Goal: Information Seeking & Learning: Learn about a topic

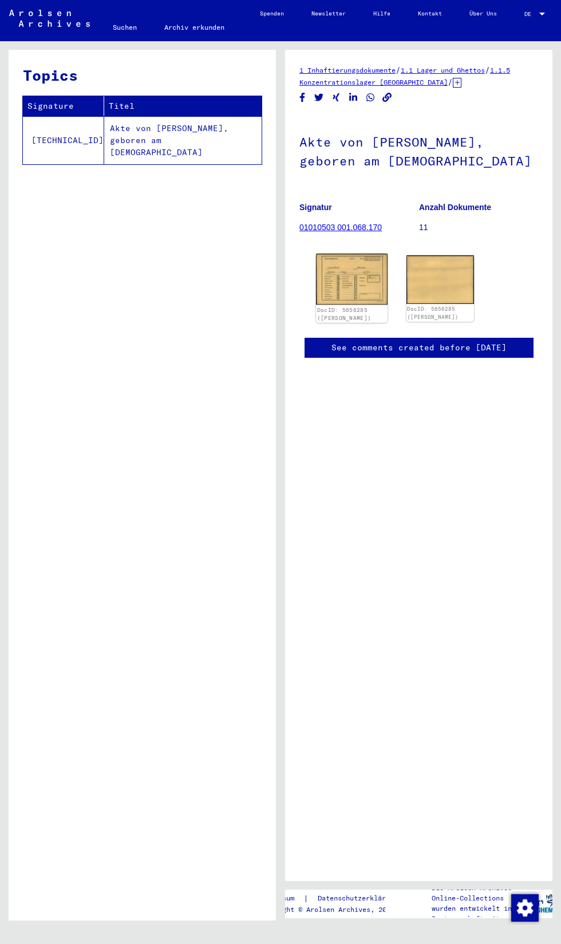
click at [339, 279] on img at bounding box center [351, 279] width 71 height 51
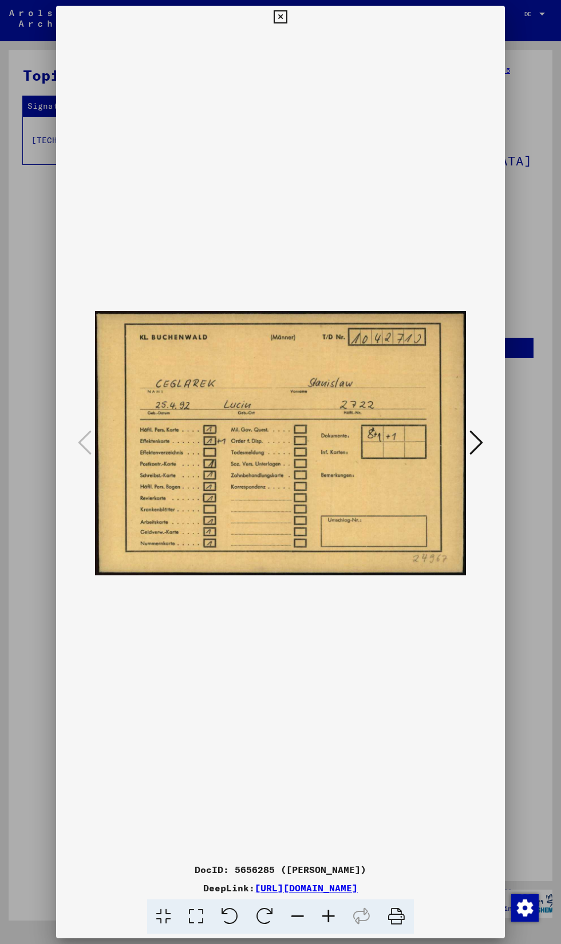
click at [263, 34] on img at bounding box center [280, 443] width 371 height 829
click at [280, 22] on icon at bounding box center [280, 17] width 13 height 14
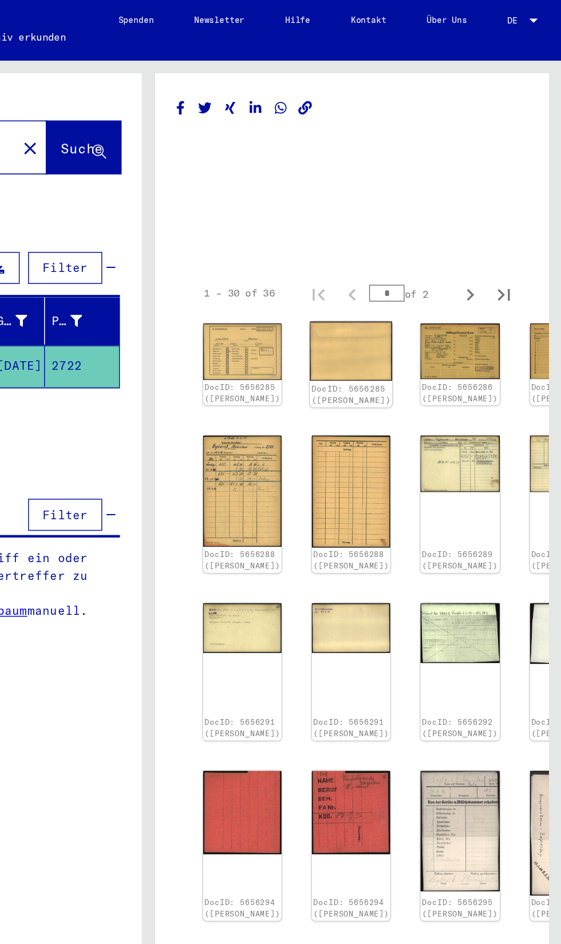
click at [391, 260] on link "DocID: 5656285 ([PERSON_NAME])" at bounding box center [418, 267] width 54 height 15
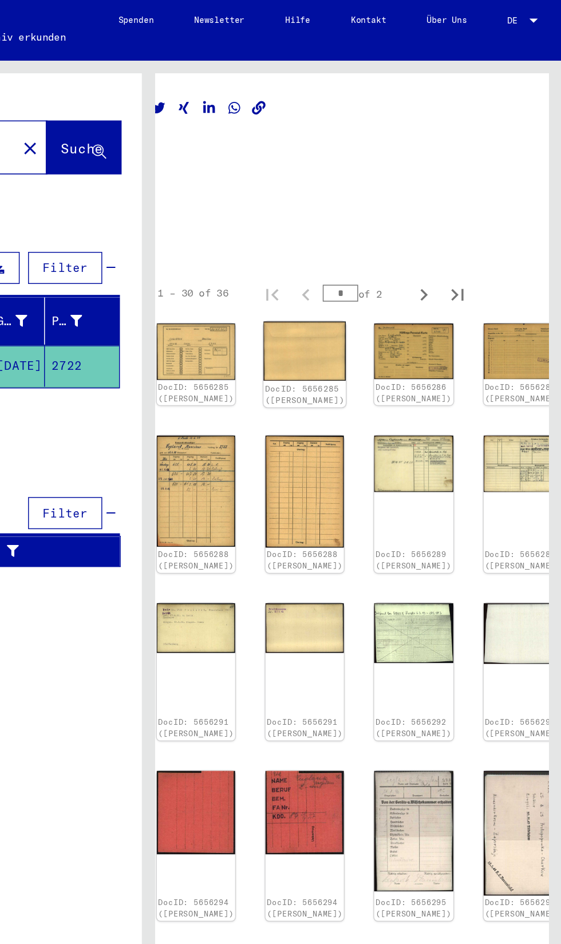
scroll to position [0, 32]
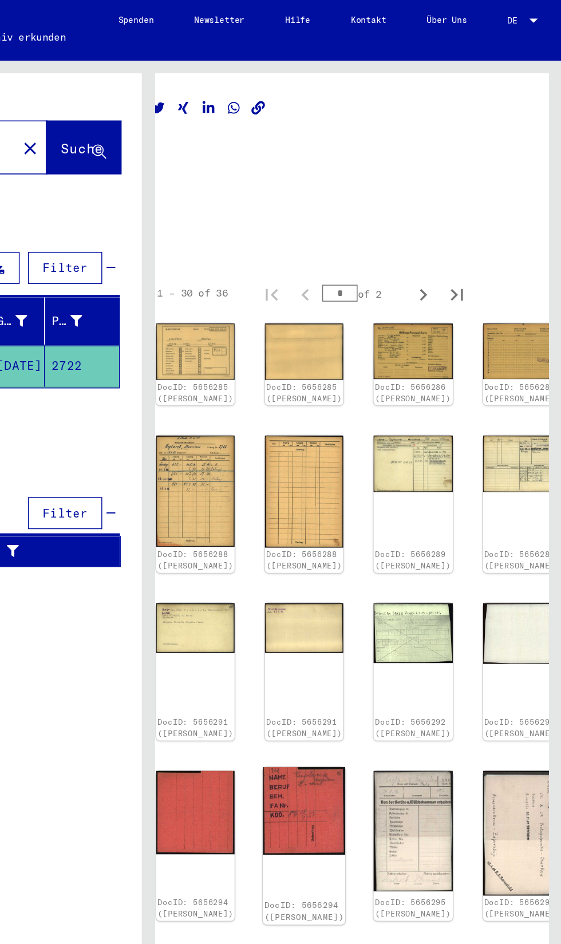
click at [362, 532] on img at bounding box center [386, 551] width 56 height 60
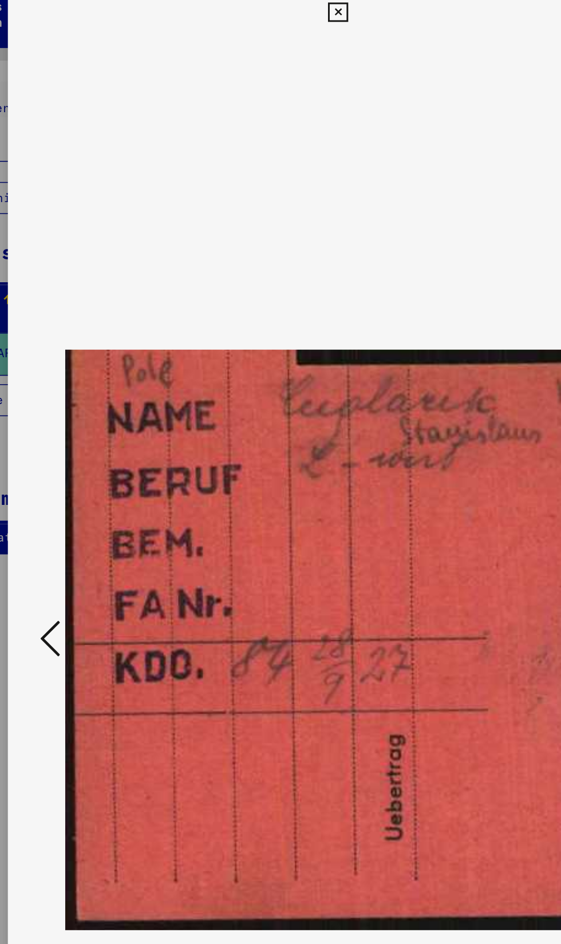
click at [89, 456] on icon at bounding box center [85, 442] width 14 height 27
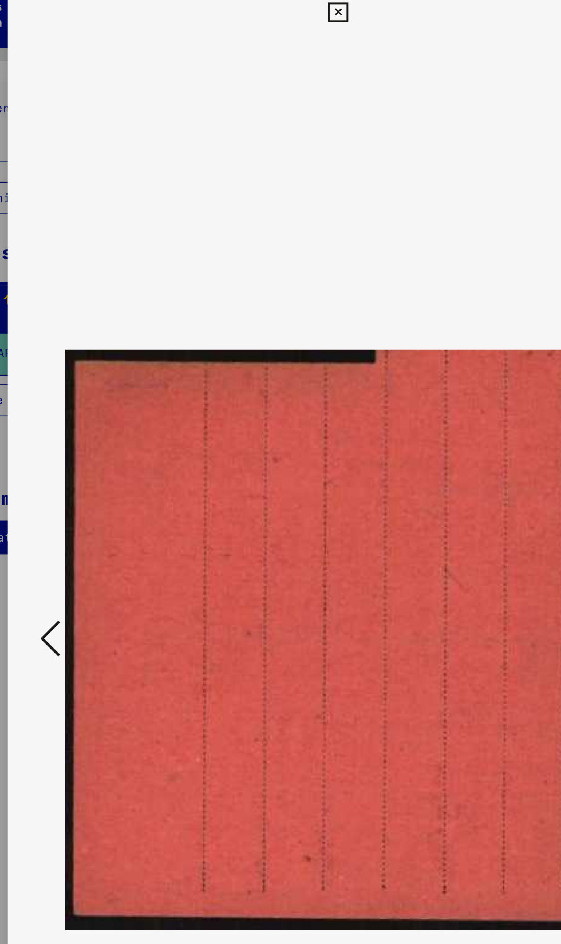
click at [88, 456] on icon at bounding box center [85, 442] width 14 height 27
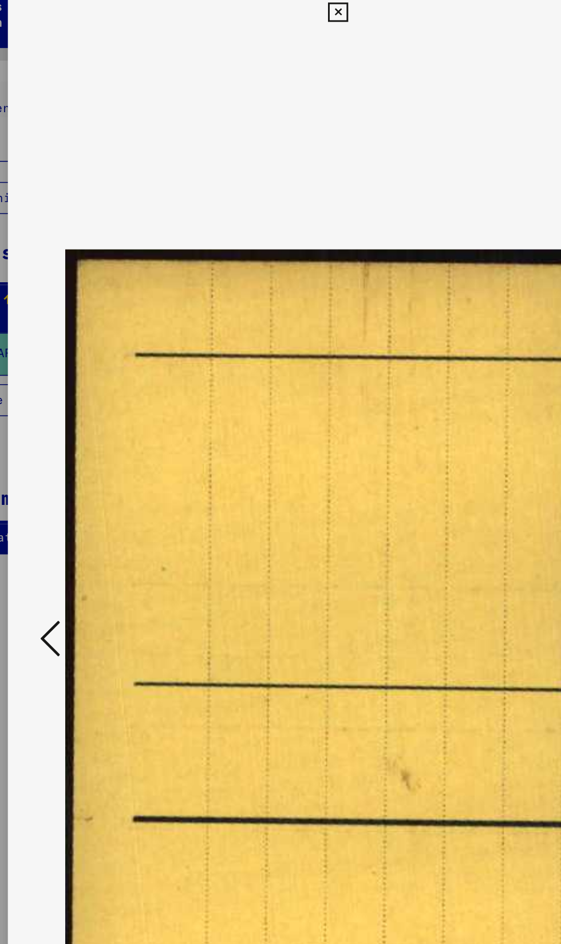
click at [86, 460] on button at bounding box center [84, 443] width 21 height 33
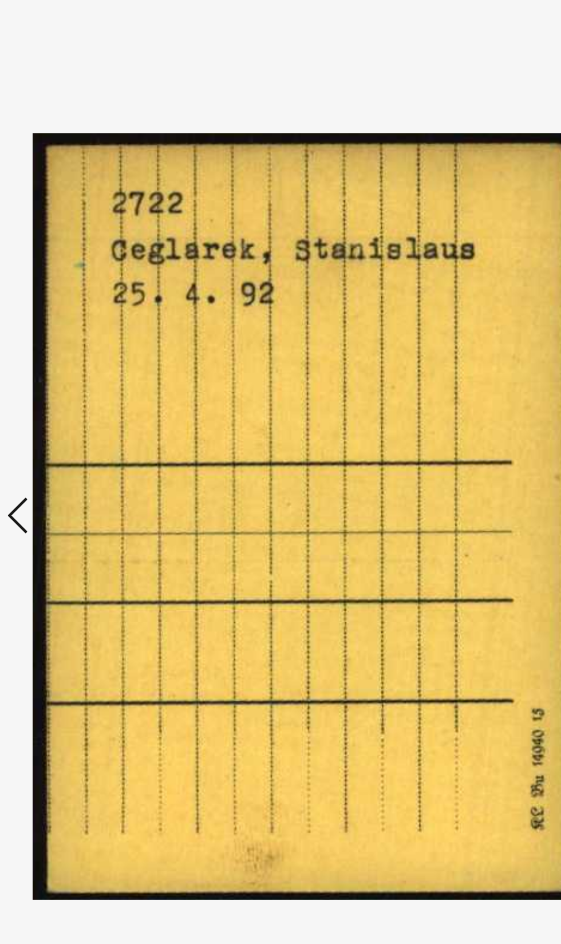
click at [99, 525] on img at bounding box center [280, 443] width 371 height 829
click at [84, 456] on icon at bounding box center [85, 442] width 14 height 27
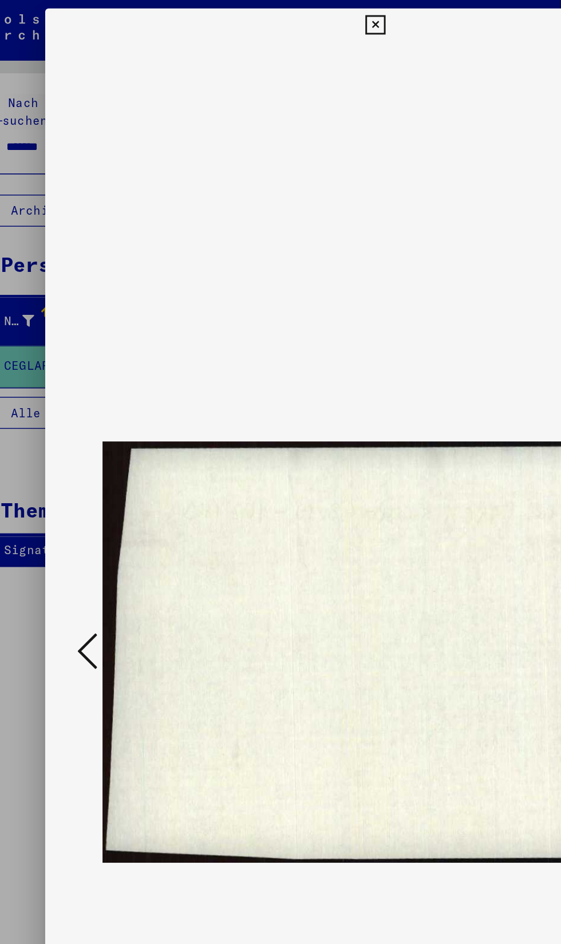
click at [90, 442] on icon at bounding box center [85, 442] width 14 height 27
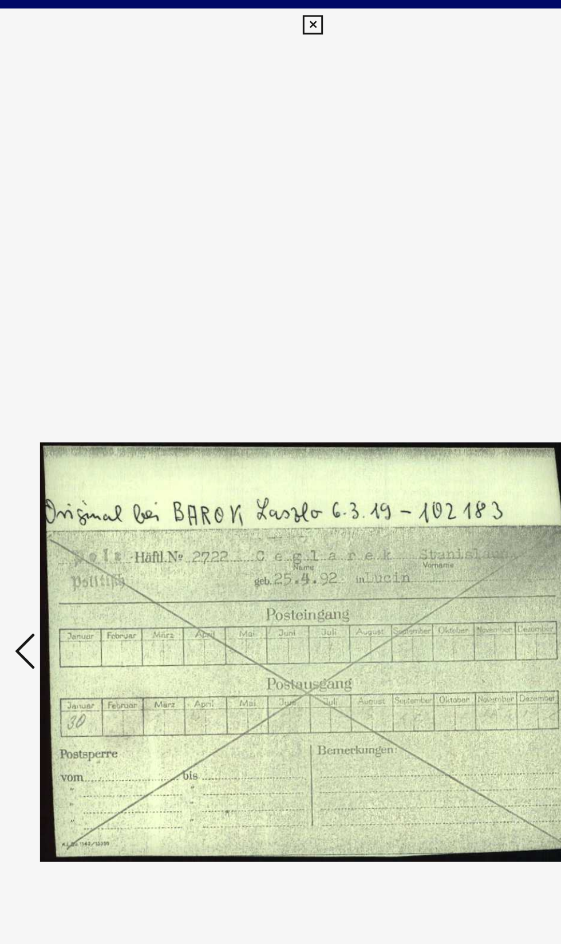
click at [280, 17] on icon at bounding box center [280, 17] width 13 height 14
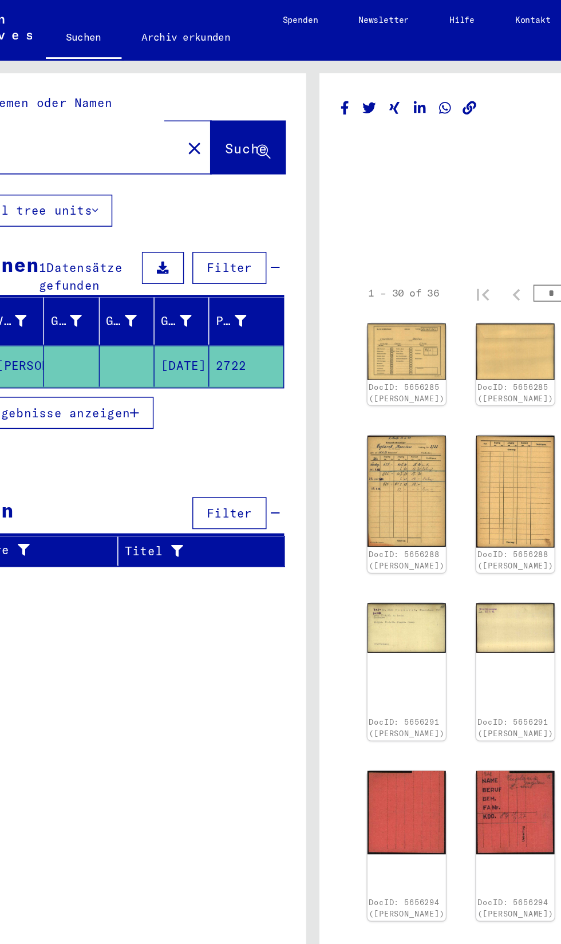
scroll to position [0, 0]
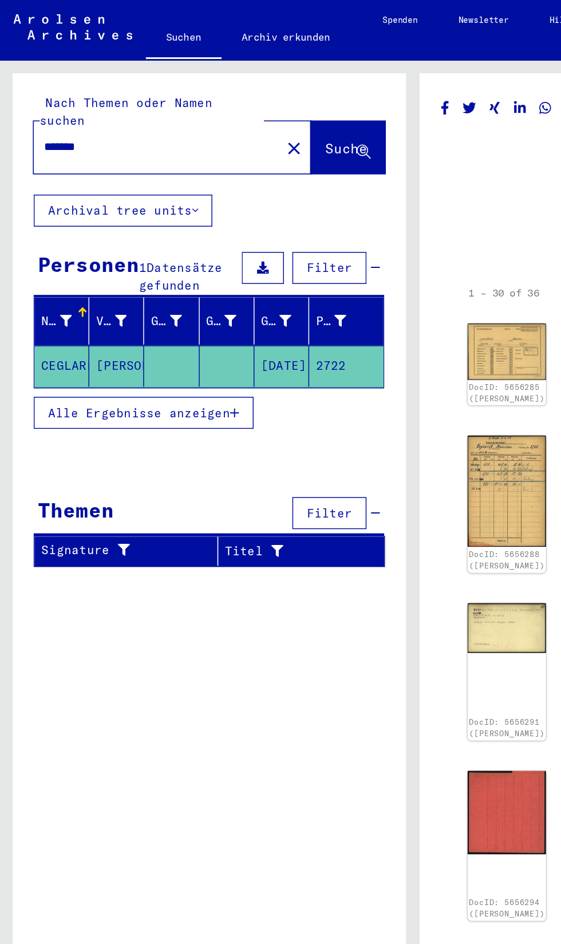
type input "********"
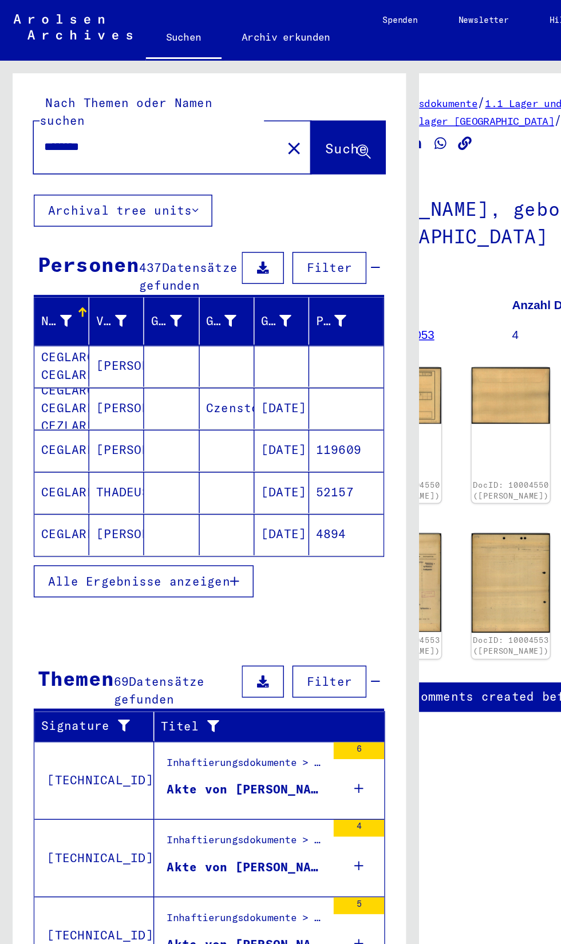
scroll to position [0, 1]
click at [80, 396] on span "Alle Ergebnisse anzeigen" at bounding box center [95, 395] width 124 height 10
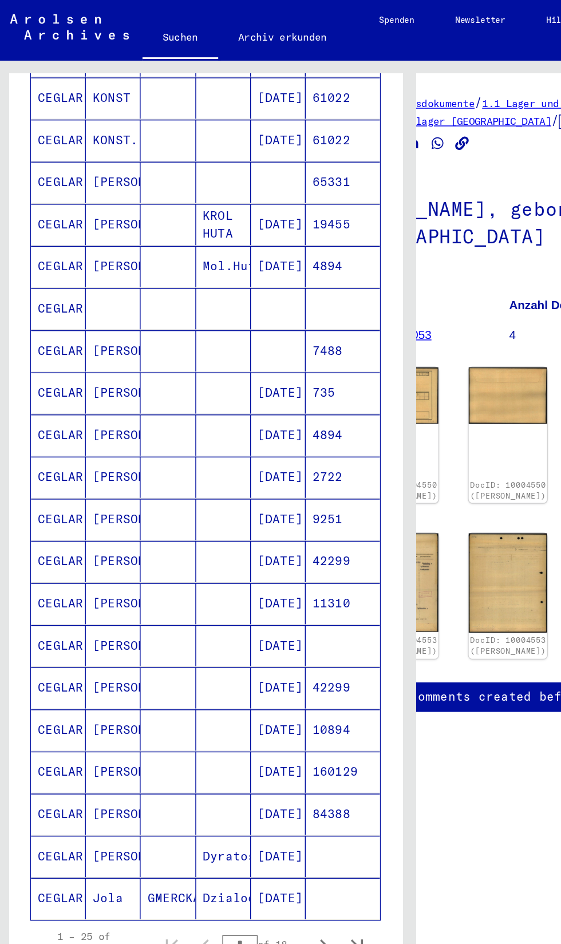
scroll to position [72, 1]
click at [221, 634] on icon "Next page" at bounding box center [222, 642] width 16 height 16
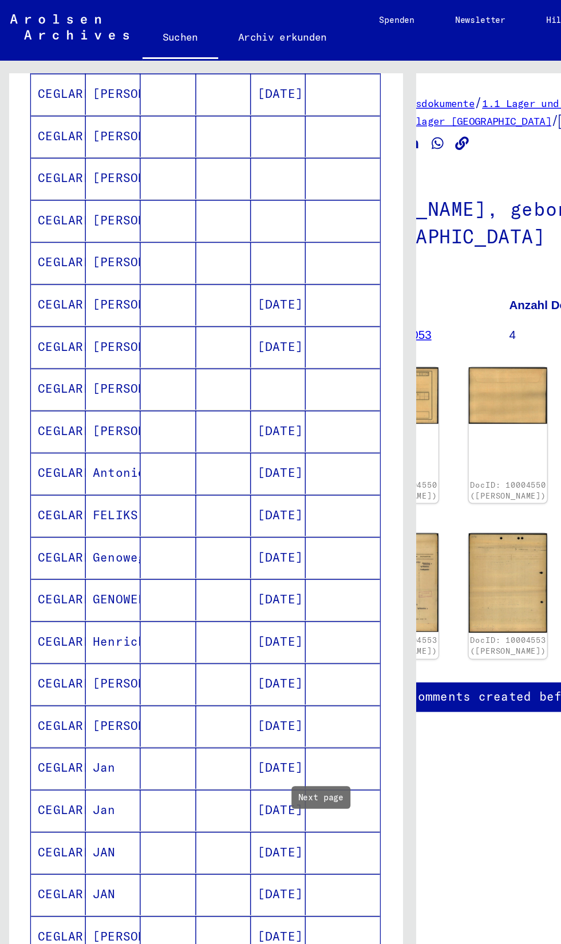
scroll to position [187, 0]
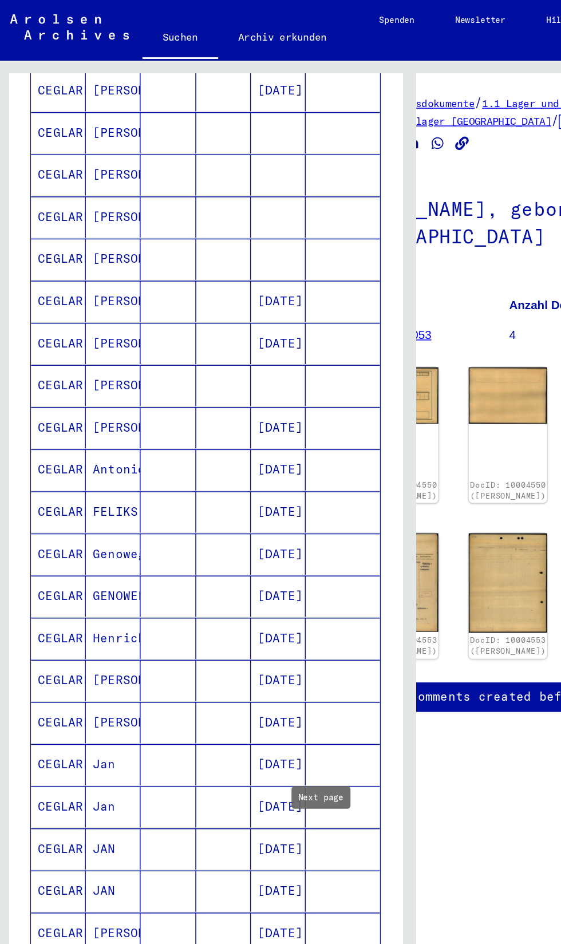
click at [75, 477] on mat-cell "Helena" at bounding box center [79, 491] width 37 height 28
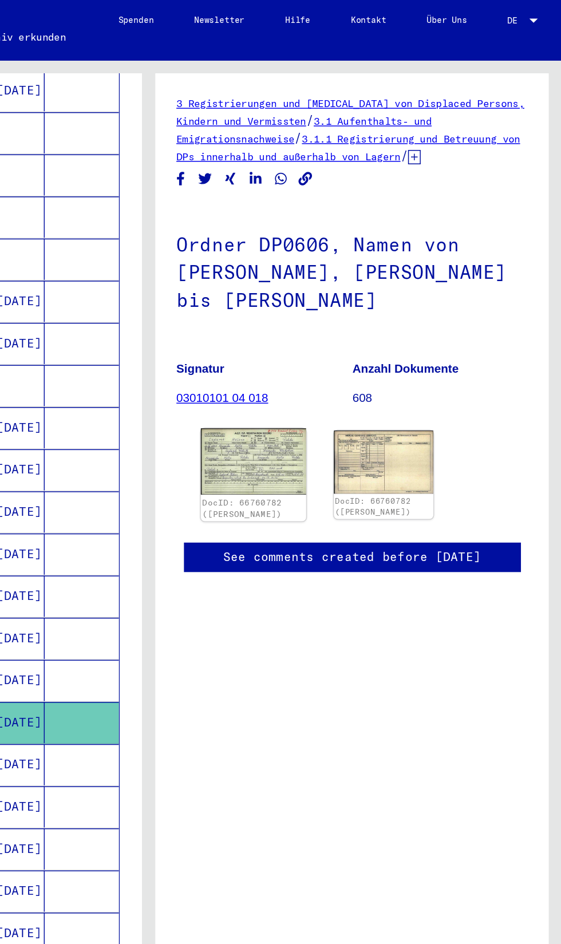
click at [353, 291] on img at bounding box center [351, 313] width 71 height 45
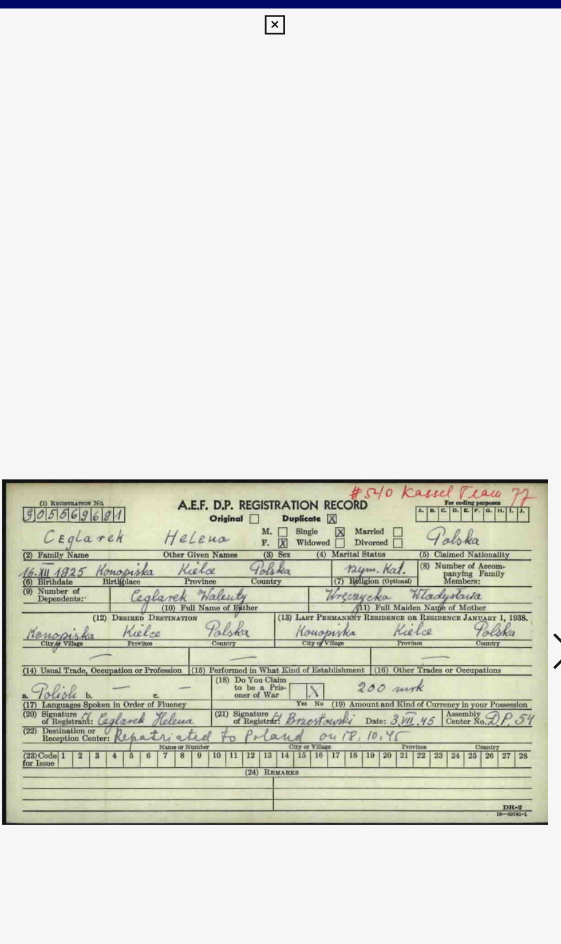
scroll to position [0, 1]
click at [274, 17] on icon at bounding box center [280, 17] width 13 height 14
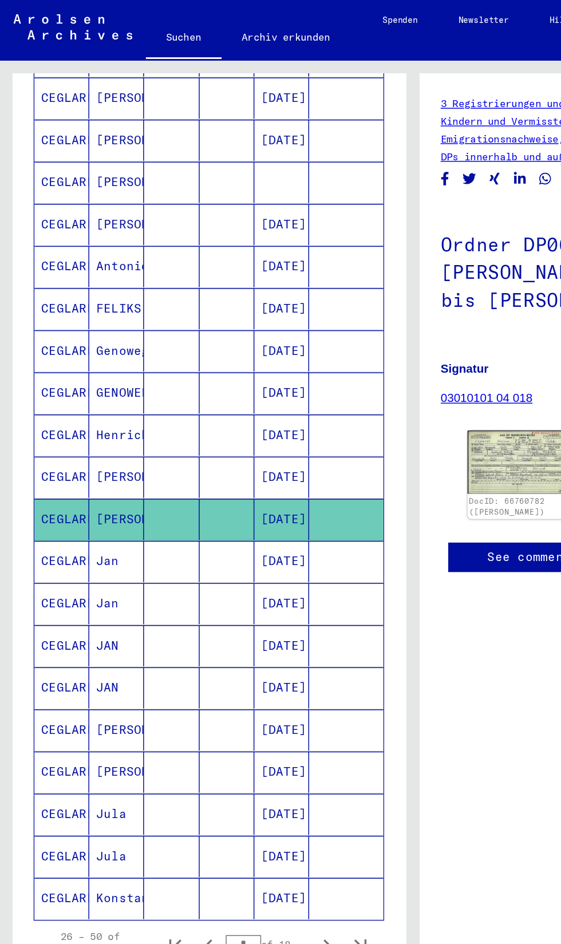
scroll to position [126, 0]
click at [222, 634] on icon "Next page" at bounding box center [222, 642] width 16 height 16
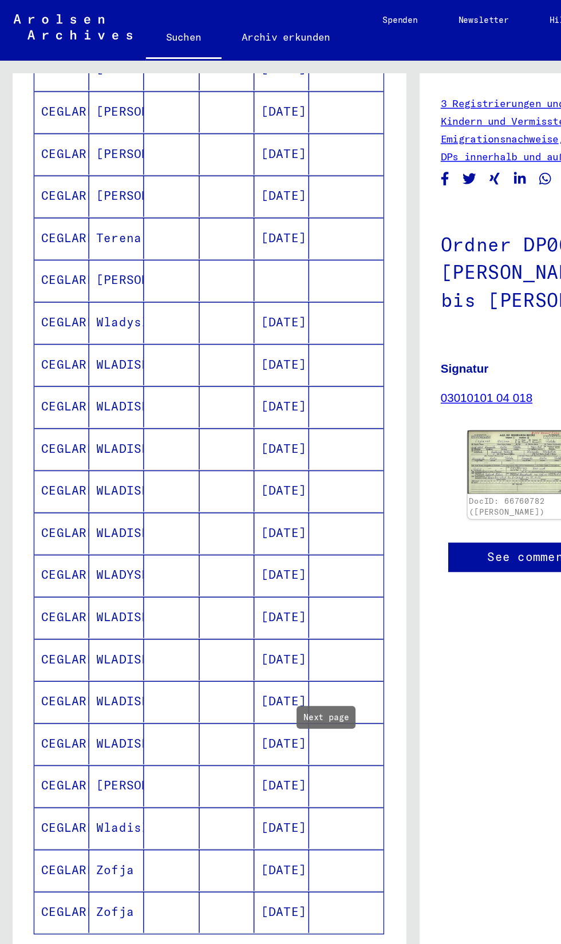
scroll to position [325, 0]
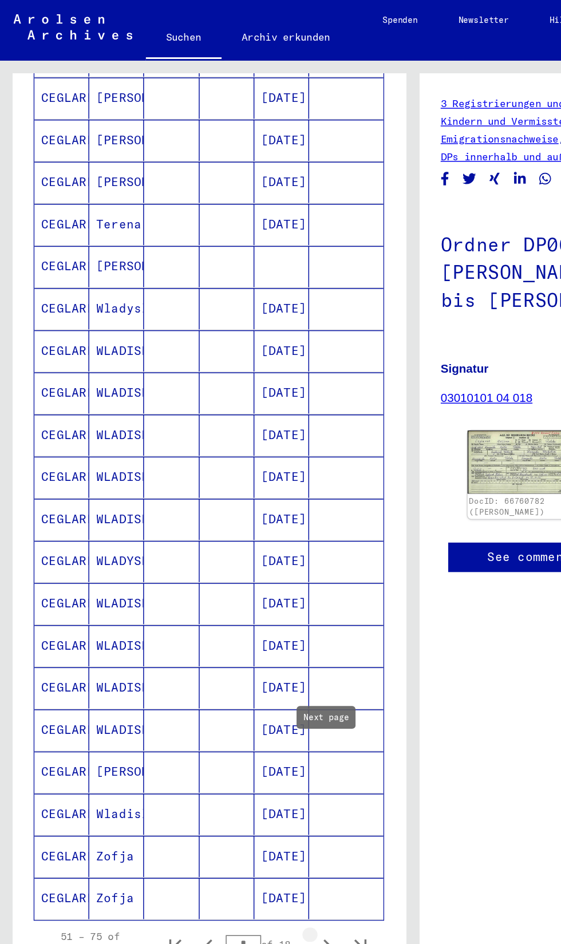
click at [220, 634] on icon "Next page" at bounding box center [222, 642] width 16 height 16
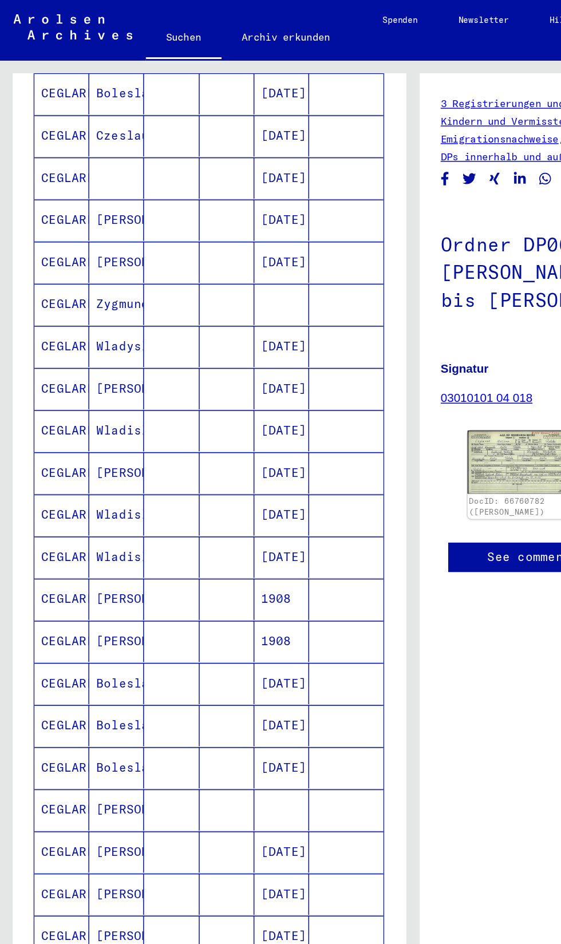
scroll to position [302, 0]
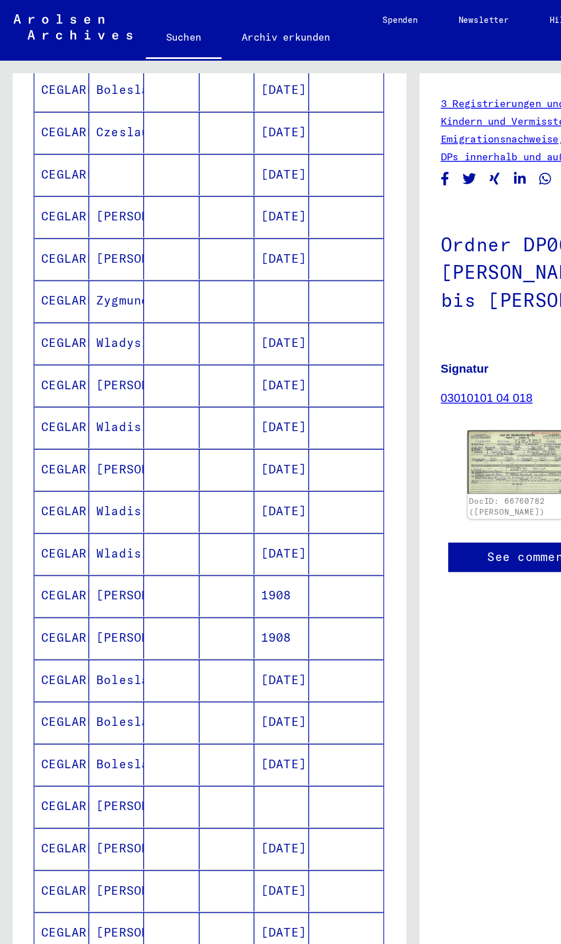
click at [222, 658] on icon "Next page" at bounding box center [222, 666] width 16 height 16
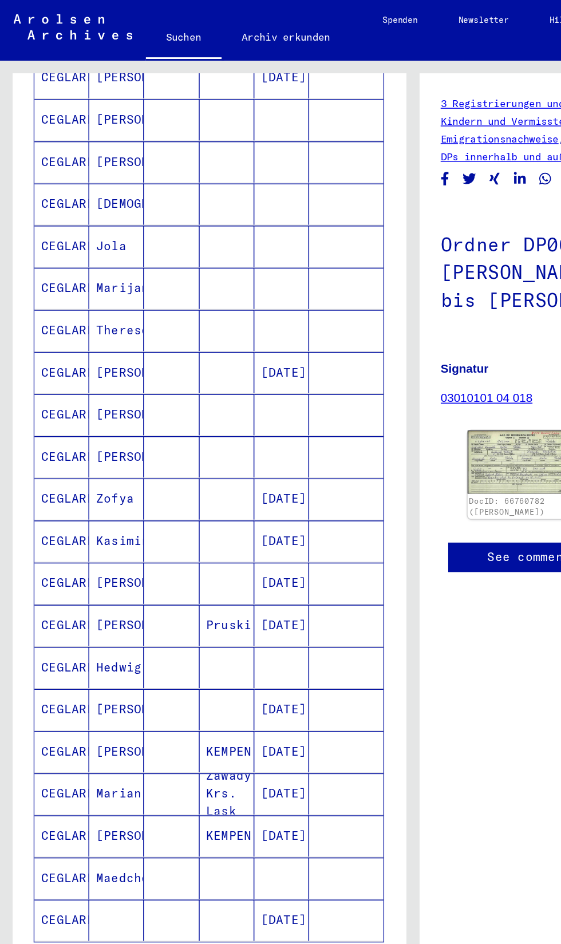
scroll to position [311, 0]
click at [223, 648] on icon "Next page" at bounding box center [222, 656] width 16 height 16
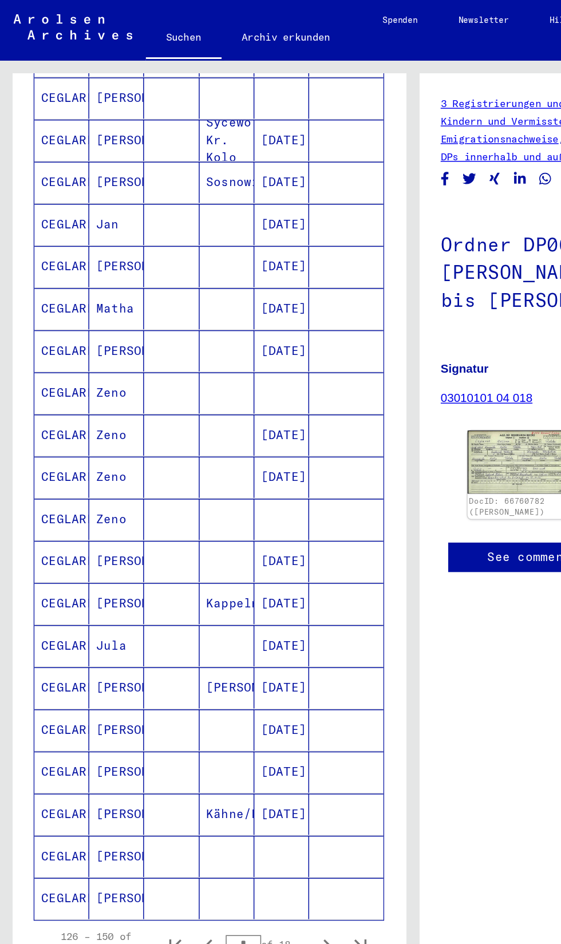
scroll to position [255, 0]
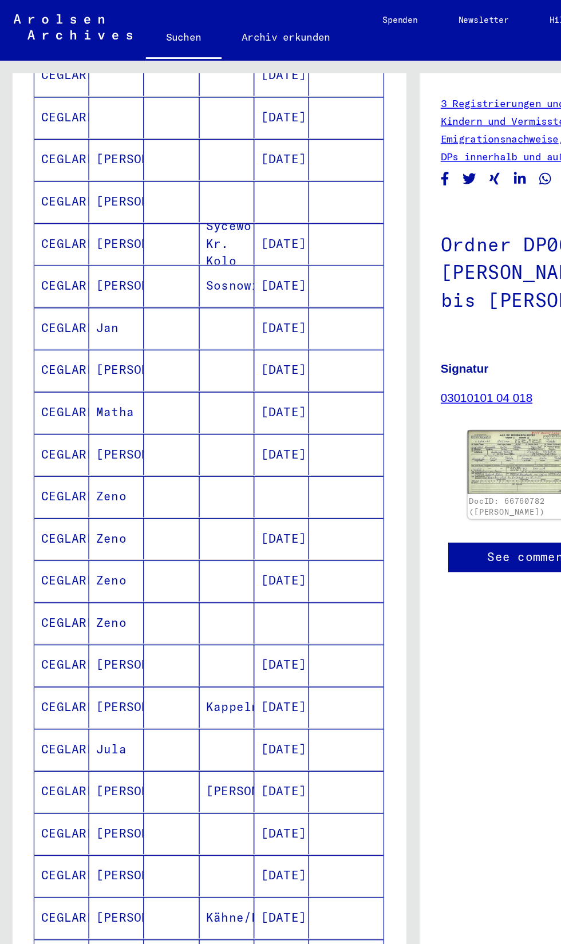
click at [198, 524] on mat-cell "12/17/1913" at bounding box center [191, 538] width 37 height 28
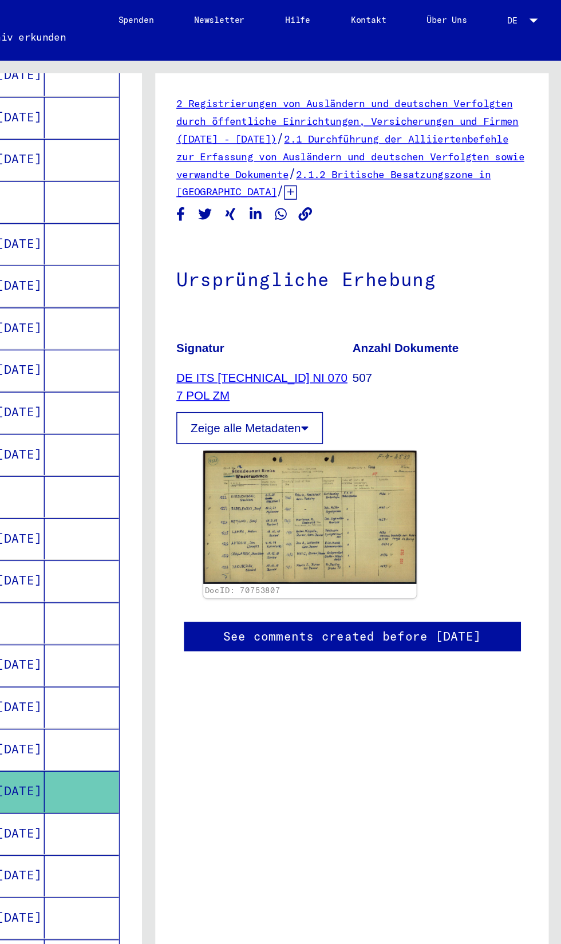
scroll to position [126, 0]
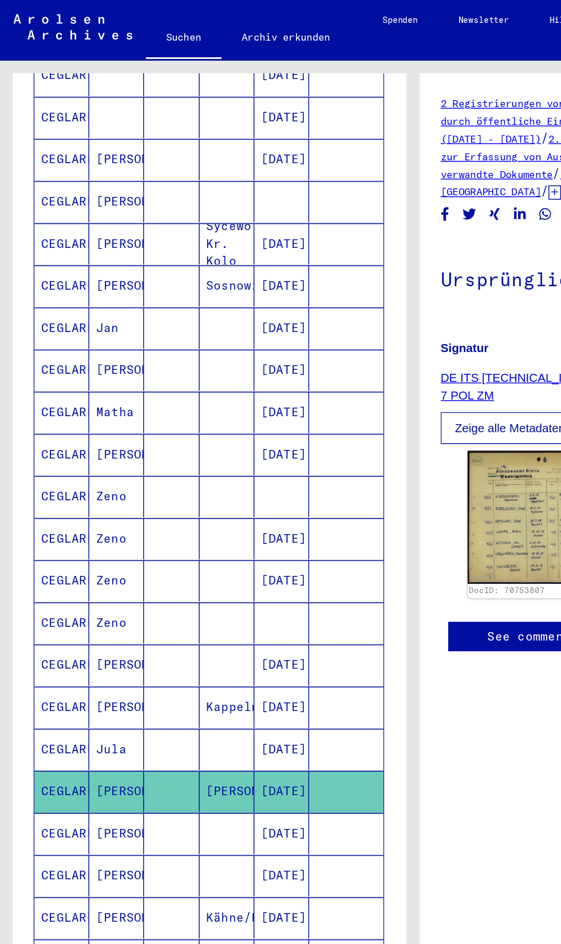
click at [219, 705] on icon "Next page" at bounding box center [222, 713] width 16 height 16
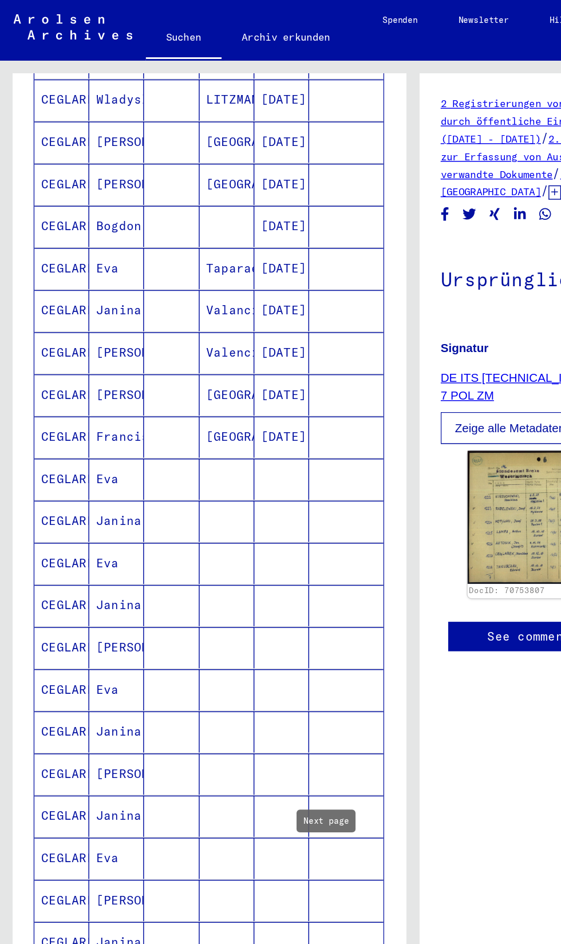
scroll to position [298, 0]
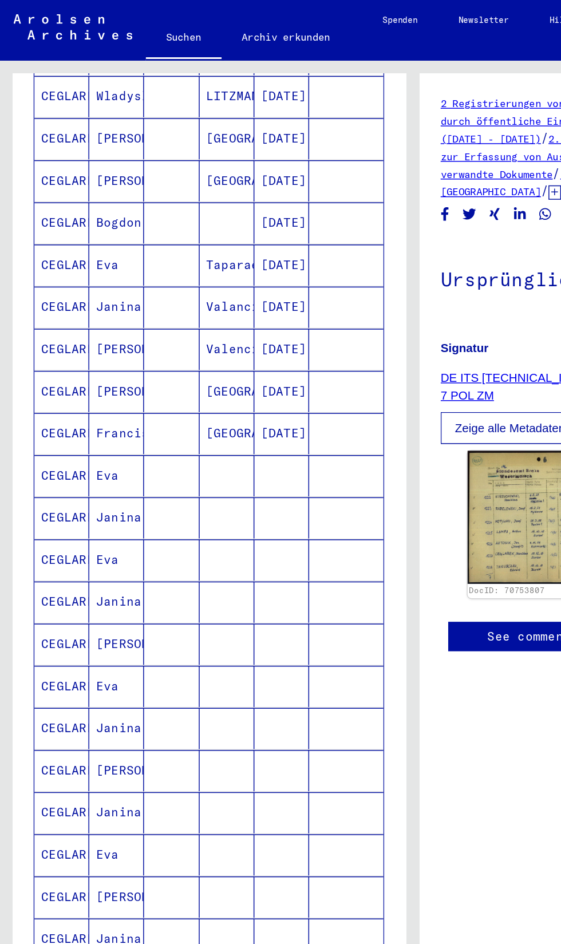
click at [222, 662] on icon "Next page" at bounding box center [222, 670] width 16 height 16
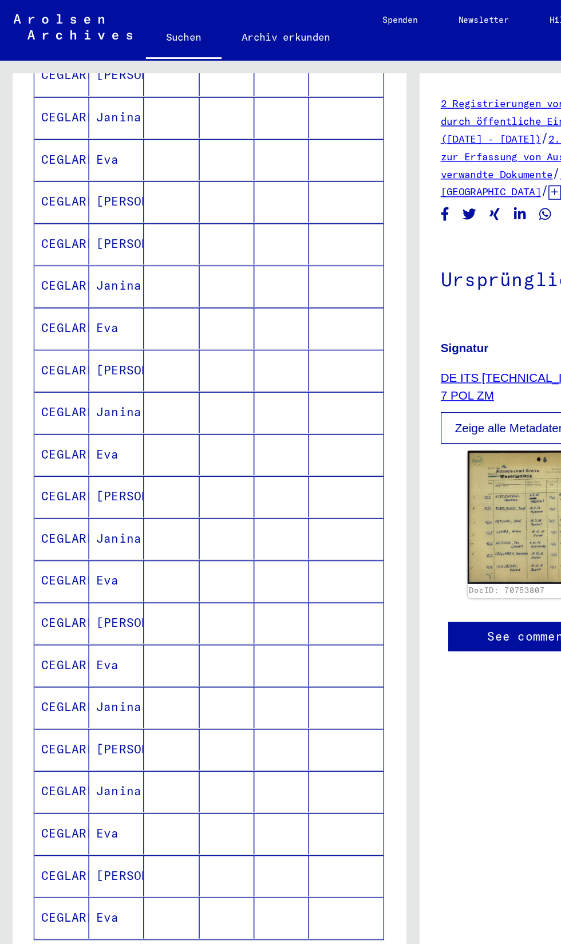
scroll to position [325, 0]
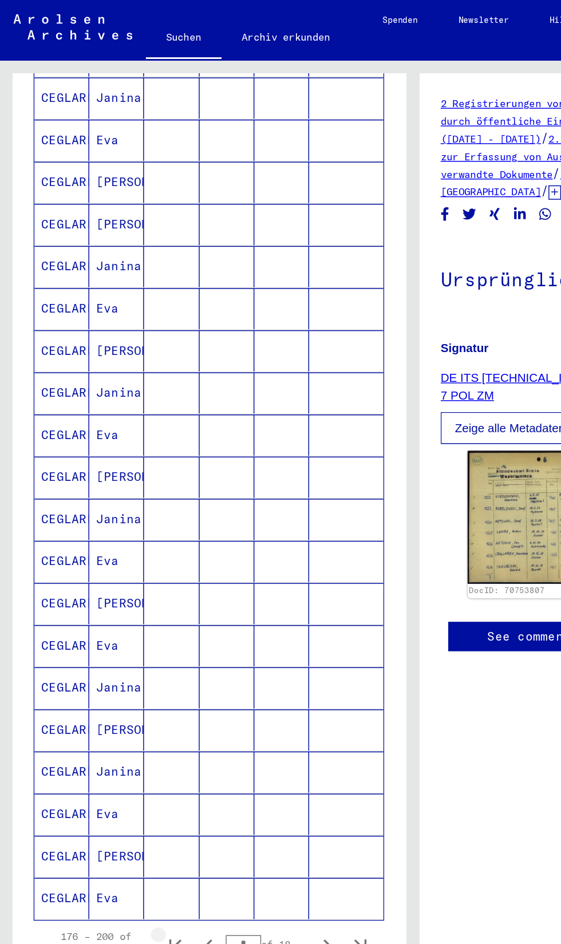
click at [120, 638] on icon "First page" at bounding box center [119, 642] width 8 height 8
type input "*"
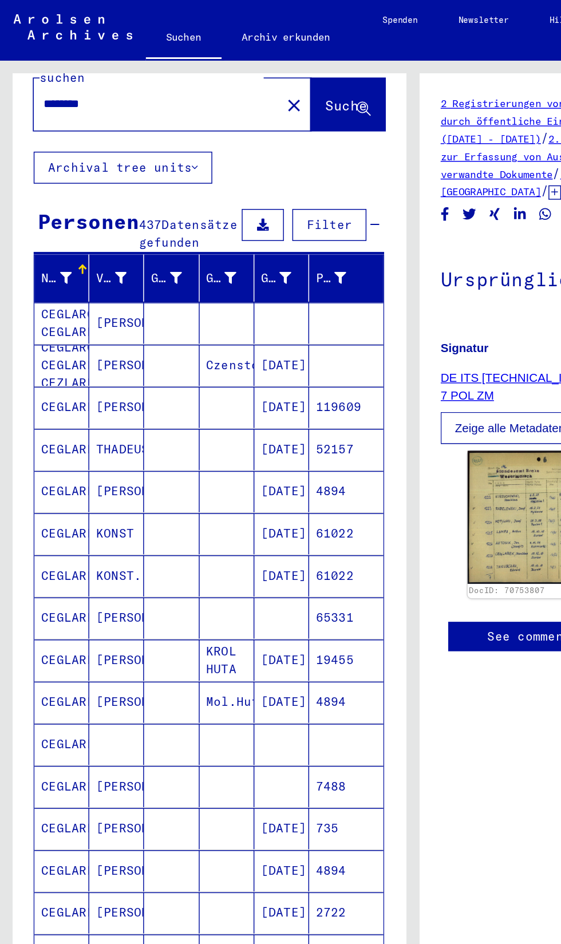
scroll to position [0, 0]
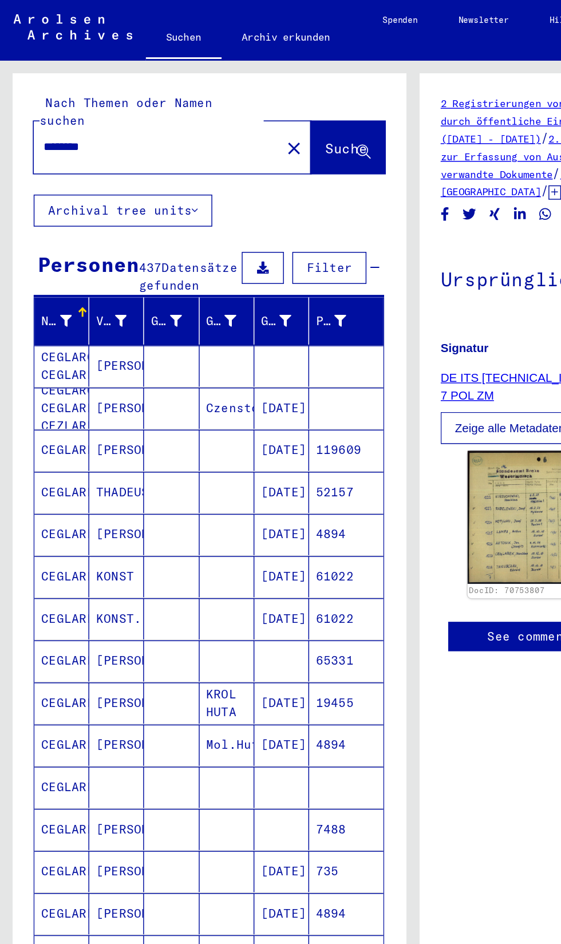
click at [74, 635] on mat-cell "STANISLAW" at bounding box center [79, 649] width 37 height 28
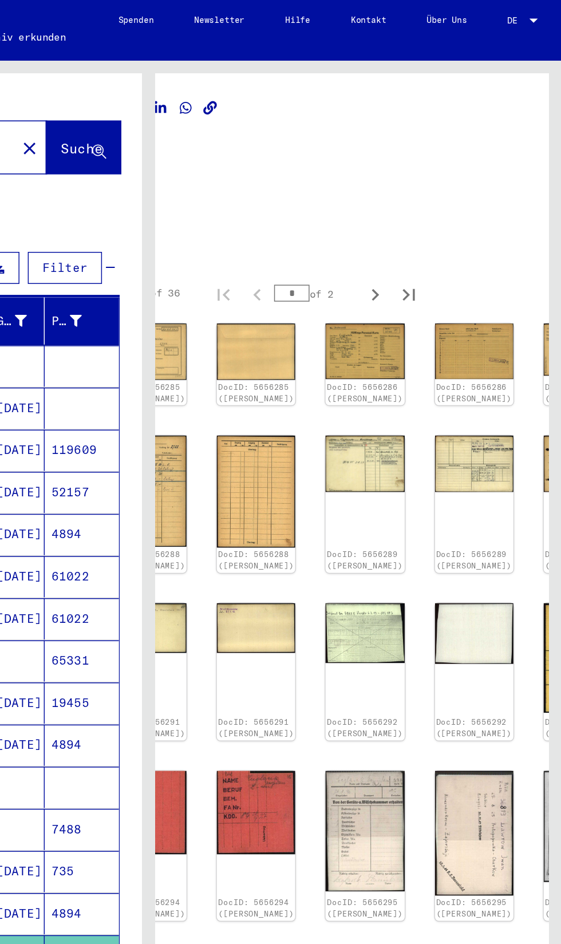
scroll to position [0, 71]
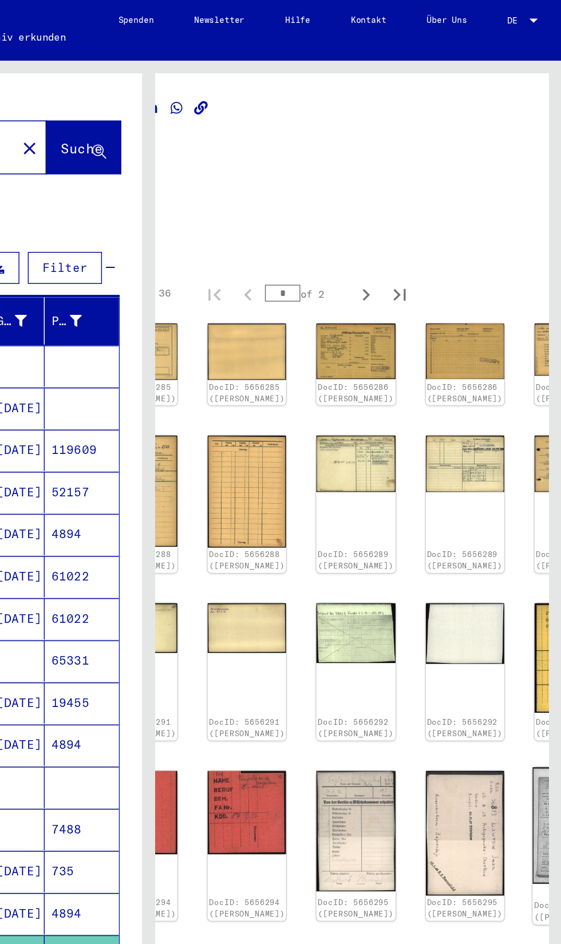
click at [541, 521] on img at bounding box center [569, 560] width 56 height 79
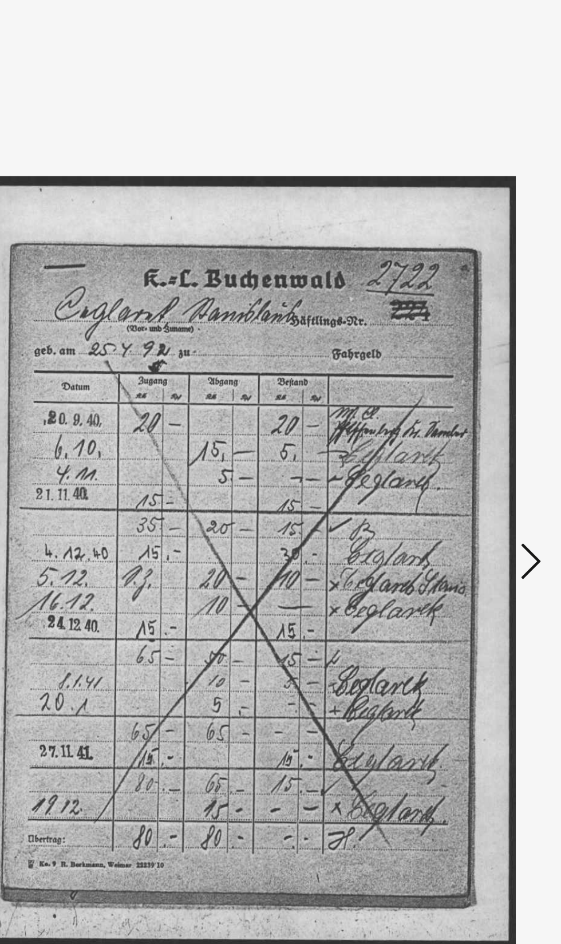
scroll to position [0, 1]
click at [280, 24] on icon at bounding box center [280, 17] width 13 height 14
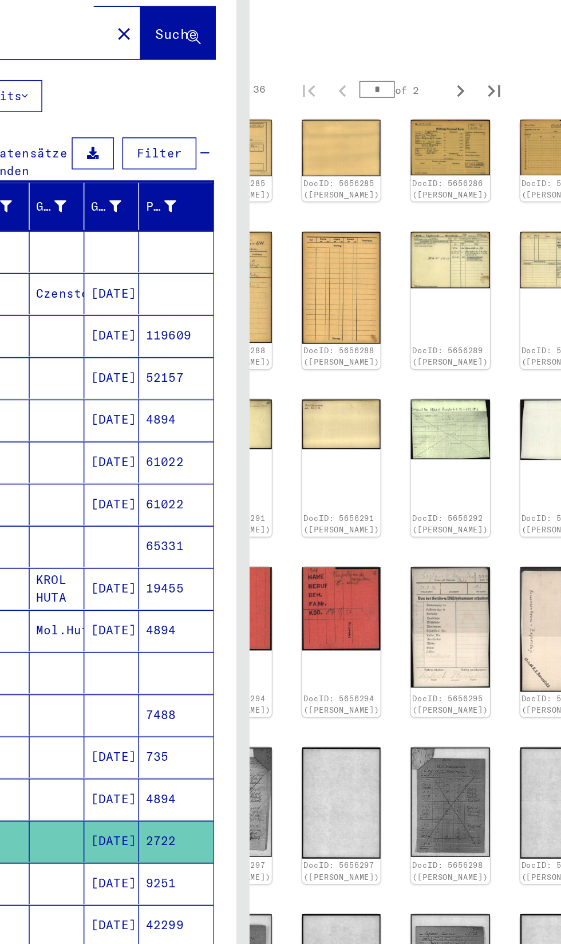
scroll to position [164, 71]
click at [541, 680] on img at bounding box center [569, 699] width 56 height 39
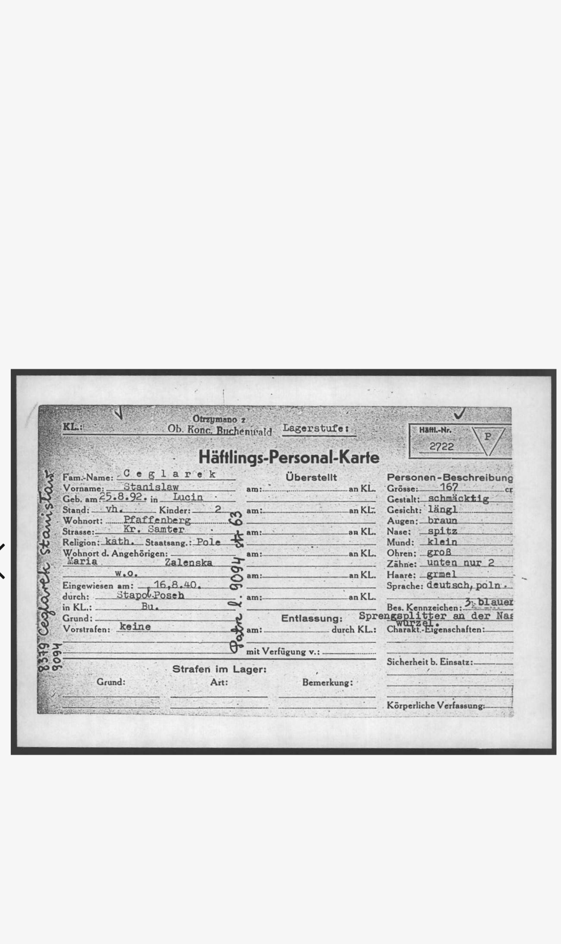
click at [294, 84] on div "DocID: 5656302 (STANISLAW CEGLAREK) DeepLink: https://collections.arolsen-archi…" at bounding box center [280, 470] width 449 height 928
click at [279, 29] on button at bounding box center [280, 17] width 20 height 23
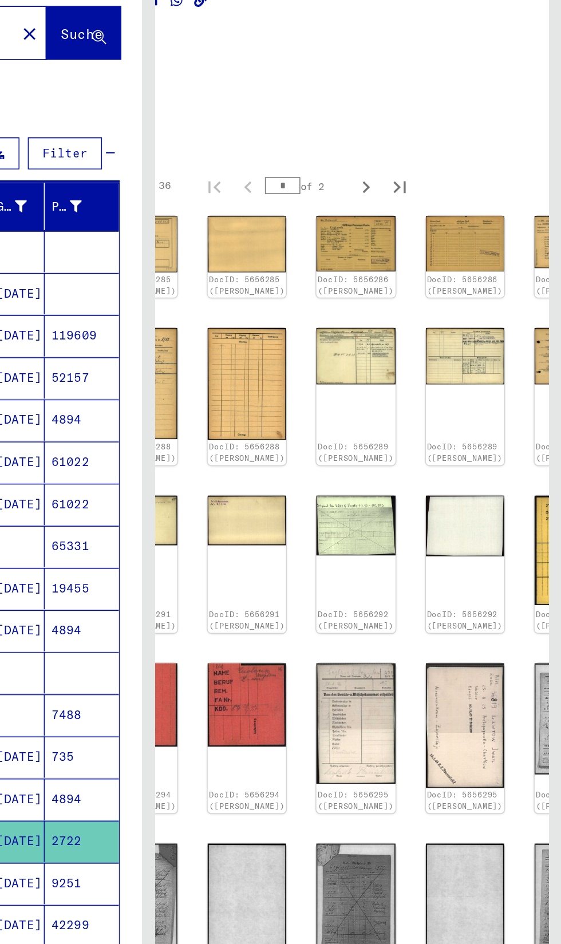
scroll to position [0, 71]
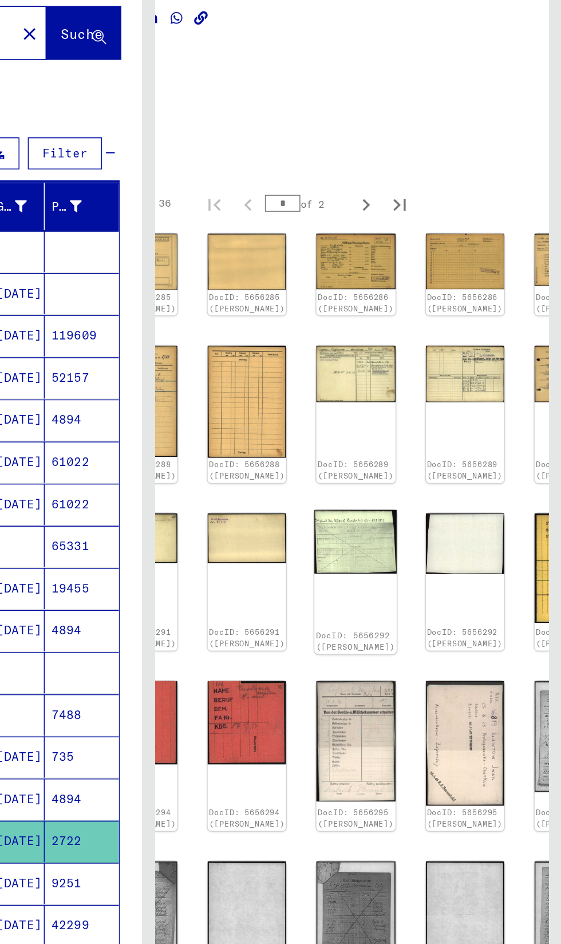
click at [393, 437] on div "DocID: 5656292 (STANISLAW CEGLAREK)" at bounding box center [421, 457] width 56 height 98
click at [393, 409] on img at bounding box center [421, 429] width 56 height 43
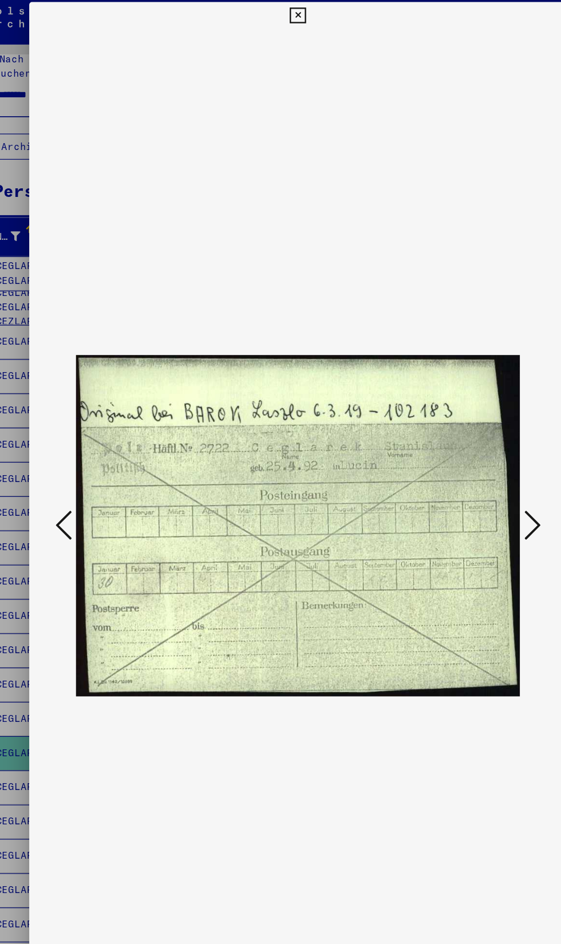
click at [470, 456] on icon at bounding box center [476, 442] width 14 height 27
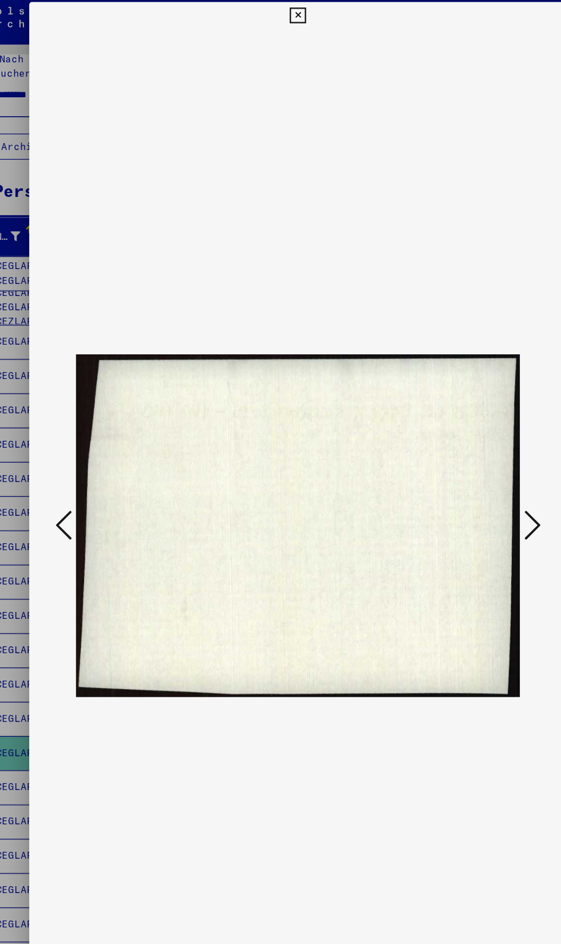
click at [472, 456] on icon at bounding box center [476, 442] width 14 height 27
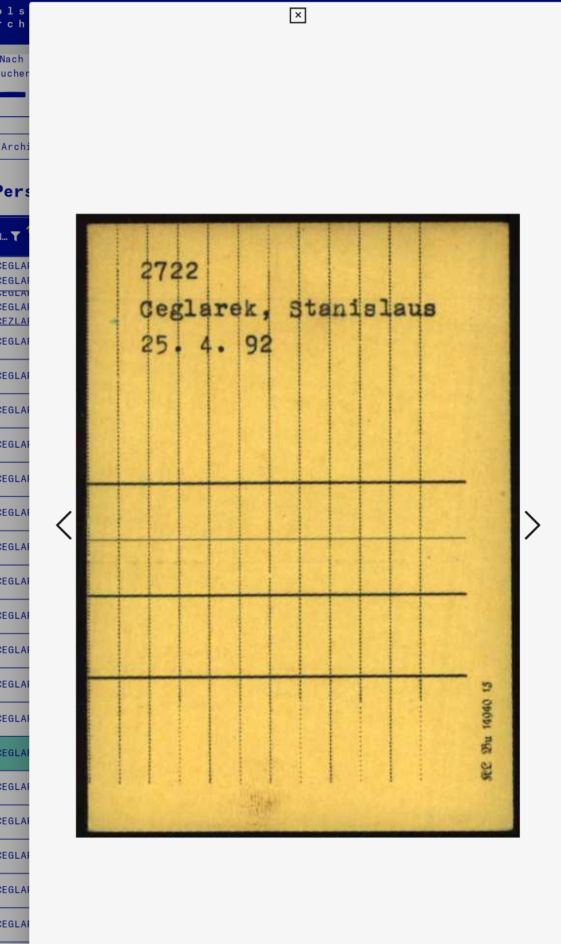
click at [478, 456] on icon at bounding box center [476, 442] width 14 height 27
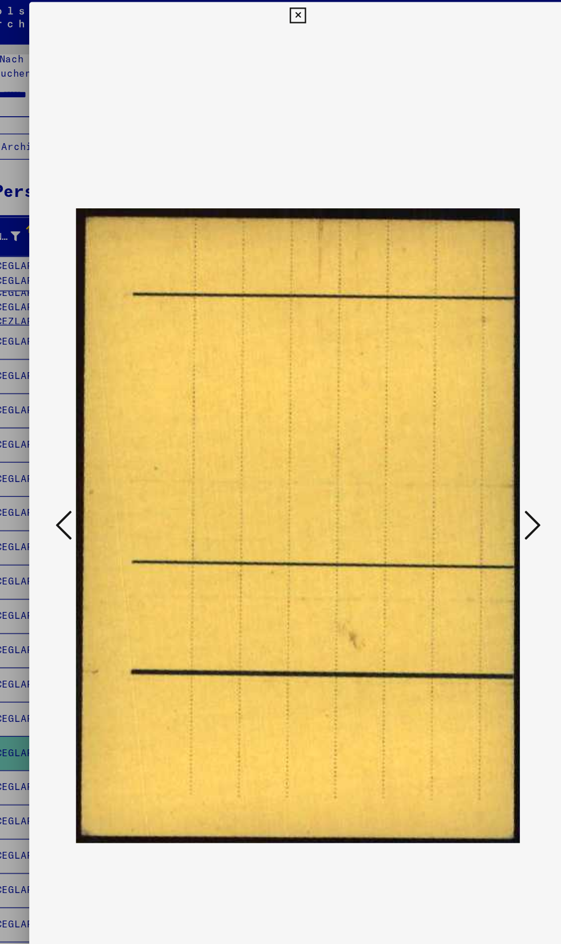
click at [475, 456] on icon at bounding box center [476, 442] width 14 height 27
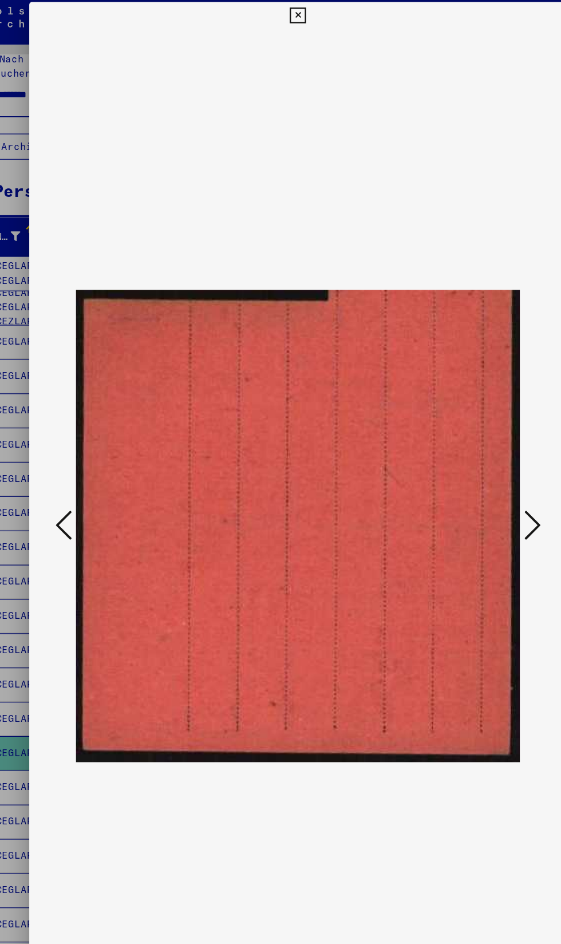
click at [474, 456] on icon at bounding box center [476, 442] width 14 height 27
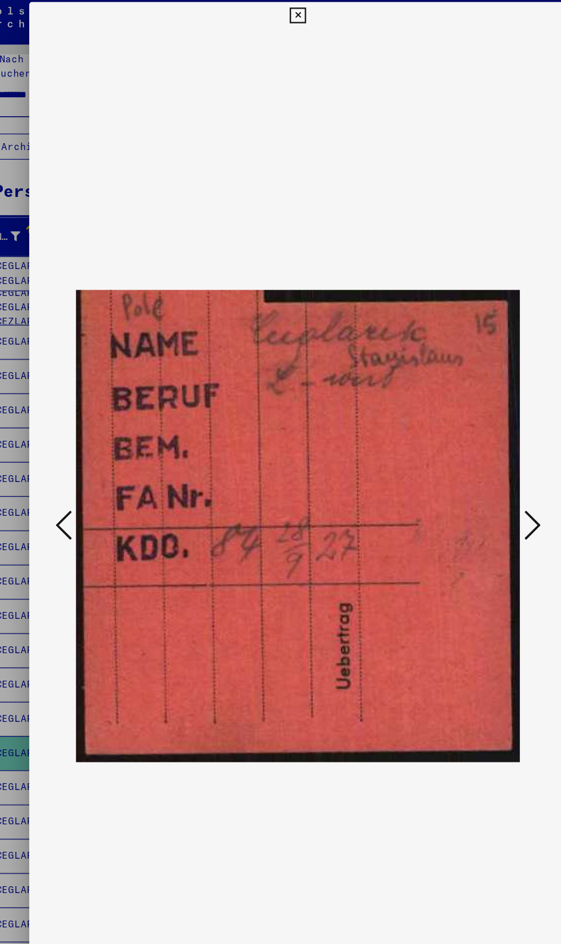
click at [470, 456] on icon at bounding box center [476, 442] width 14 height 27
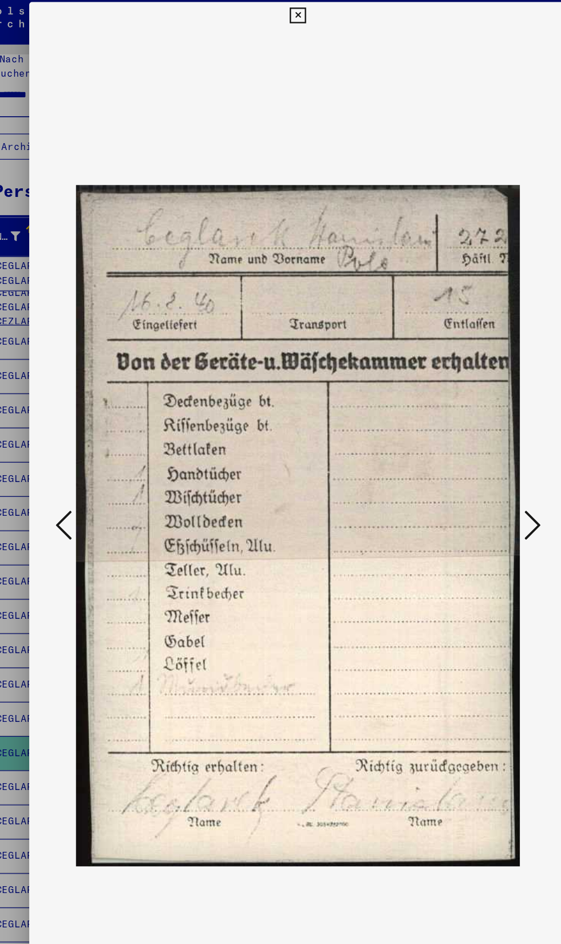
click at [470, 456] on icon at bounding box center [476, 442] width 14 height 27
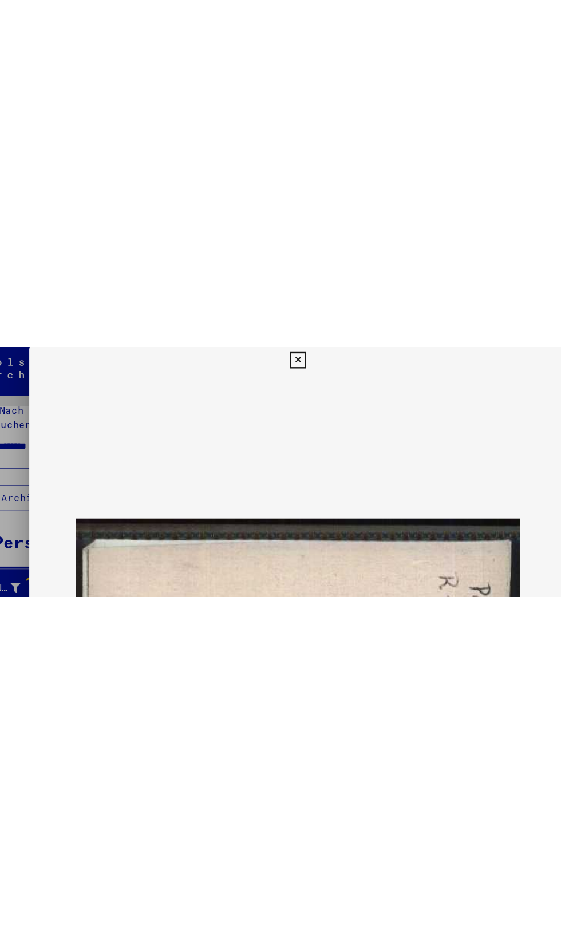
scroll to position [0, 0]
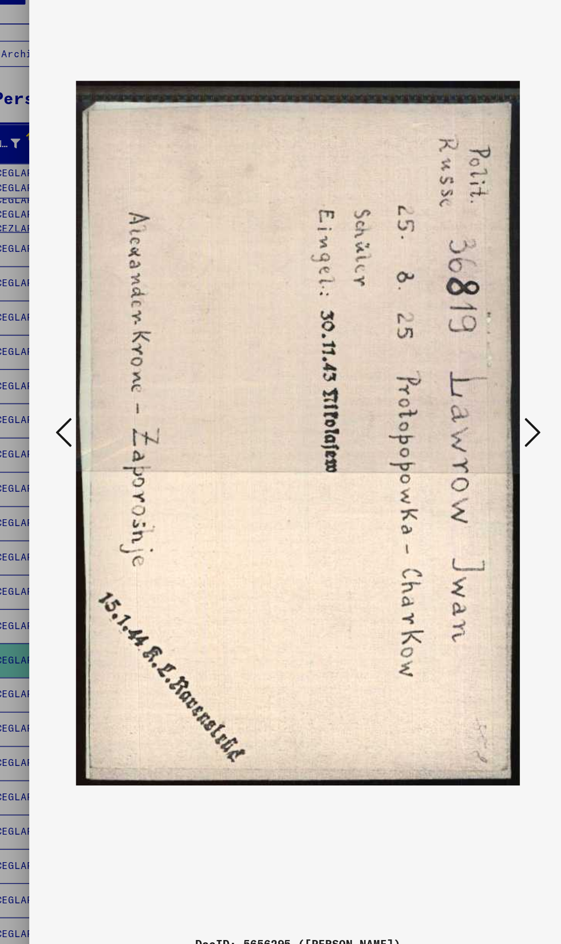
click at [480, 456] on icon at bounding box center [476, 442] width 14 height 27
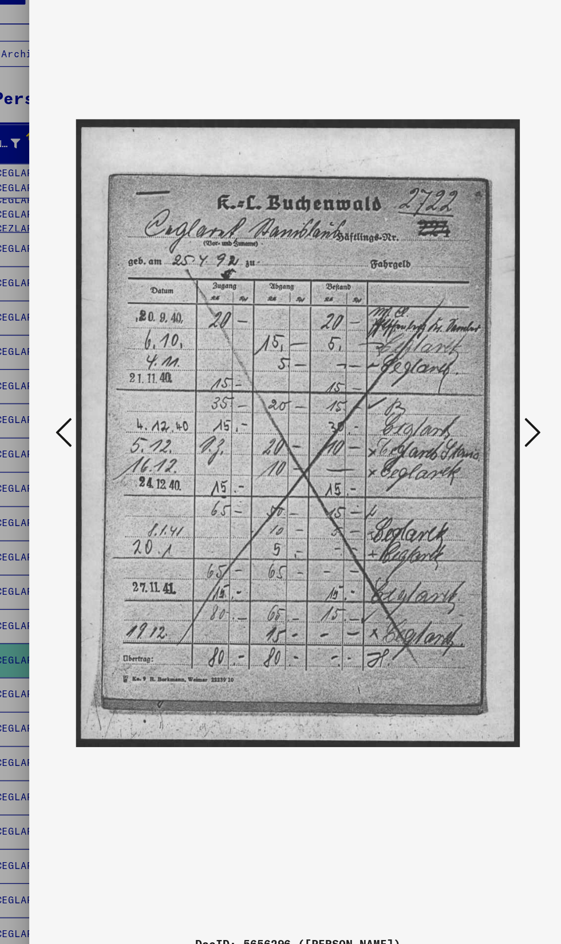
click at [470, 456] on icon at bounding box center [476, 442] width 14 height 27
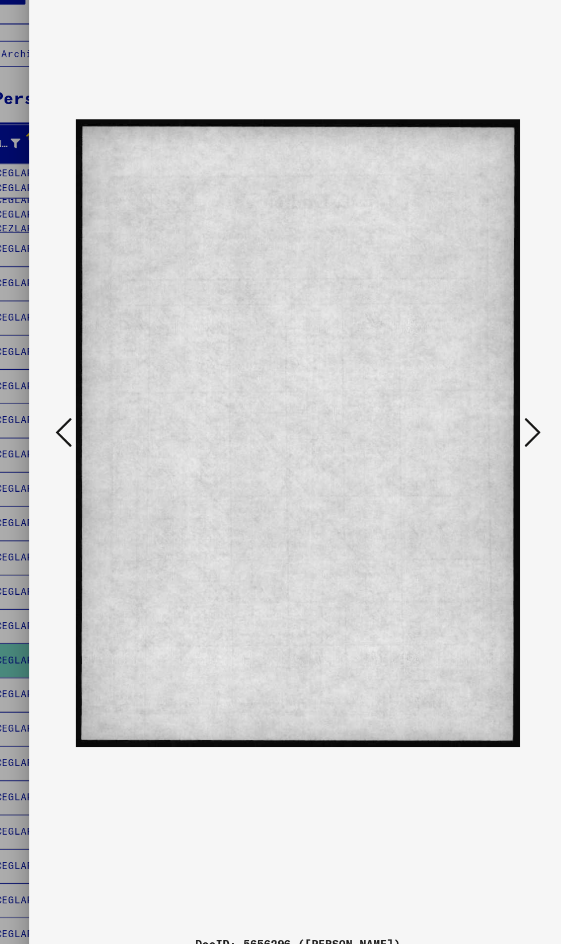
click at [474, 456] on icon at bounding box center [476, 442] width 14 height 27
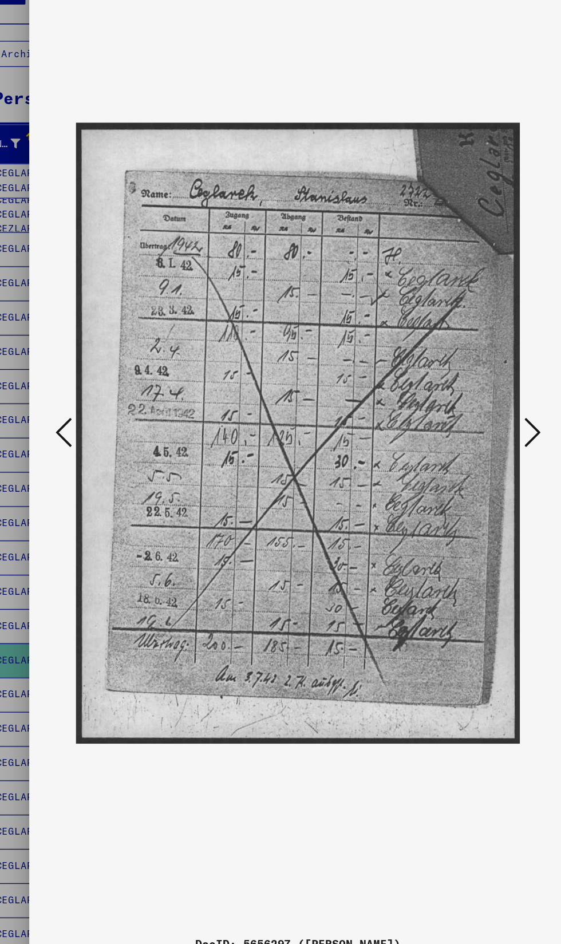
click at [467, 460] on button at bounding box center [476, 443] width 21 height 33
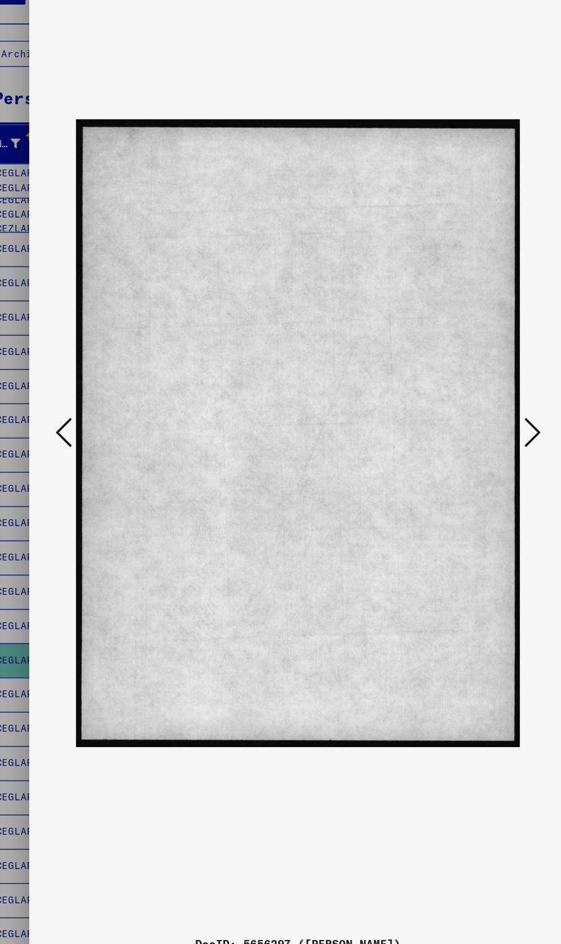
click at [477, 456] on icon at bounding box center [476, 442] width 14 height 27
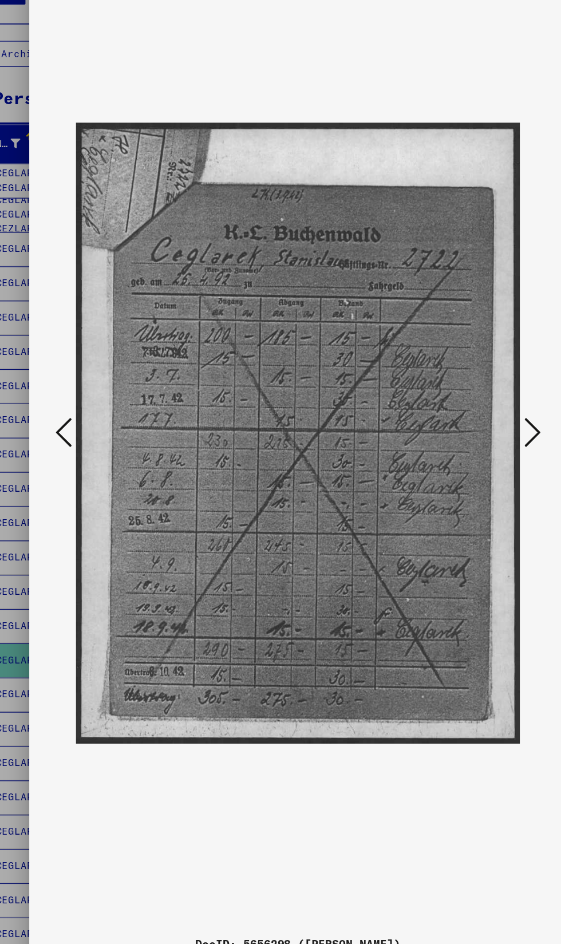
click at [471, 456] on icon at bounding box center [476, 442] width 14 height 27
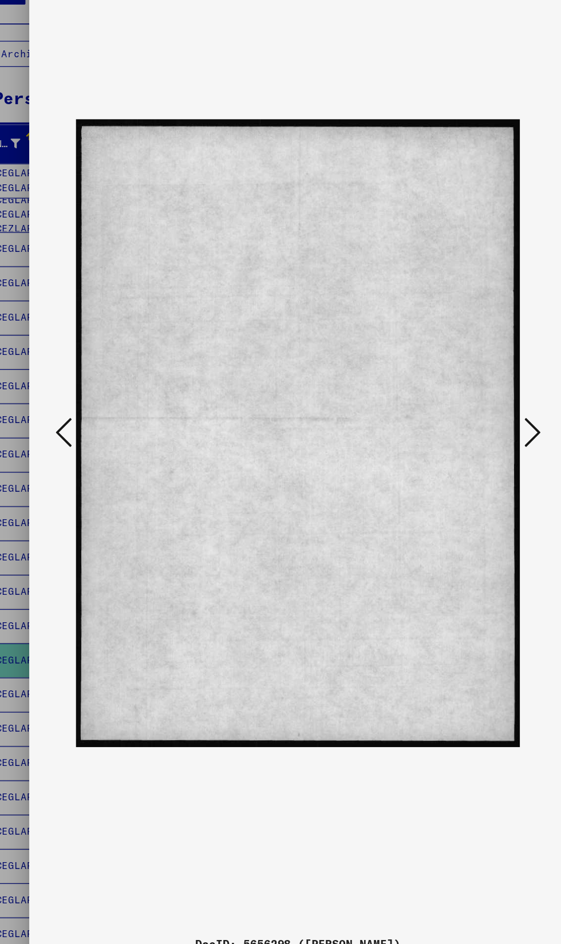
click at [474, 456] on icon at bounding box center [476, 442] width 14 height 27
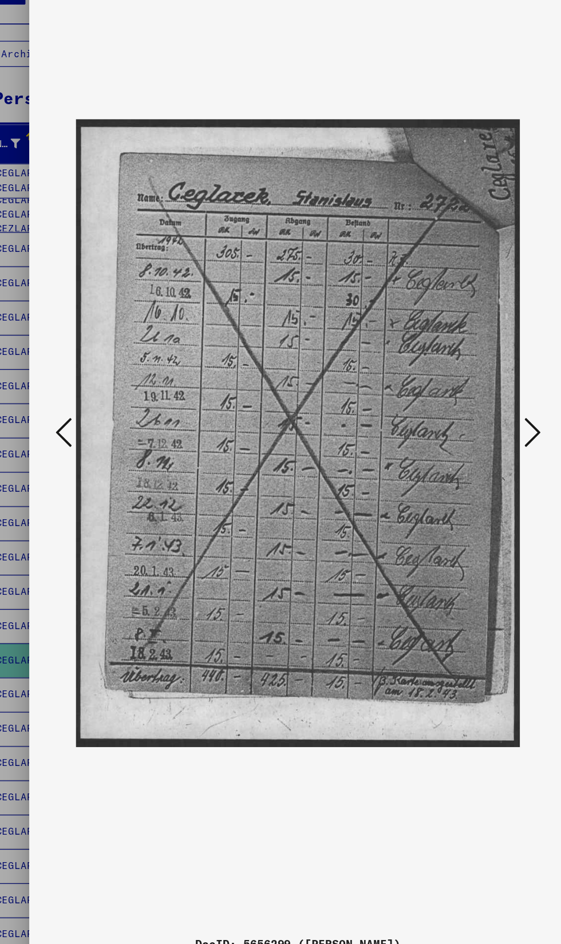
click at [480, 456] on icon at bounding box center [476, 442] width 14 height 27
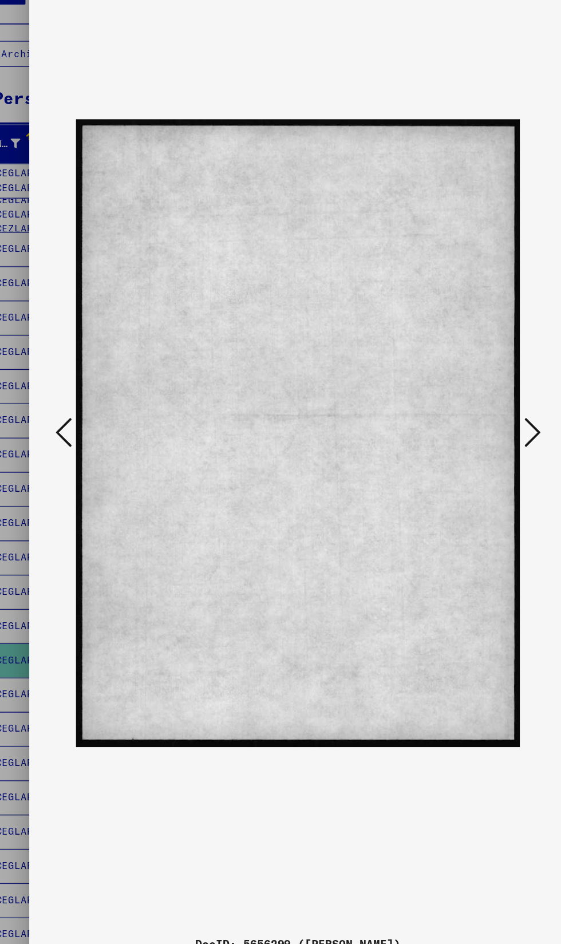
click at [469, 456] on icon at bounding box center [476, 442] width 14 height 27
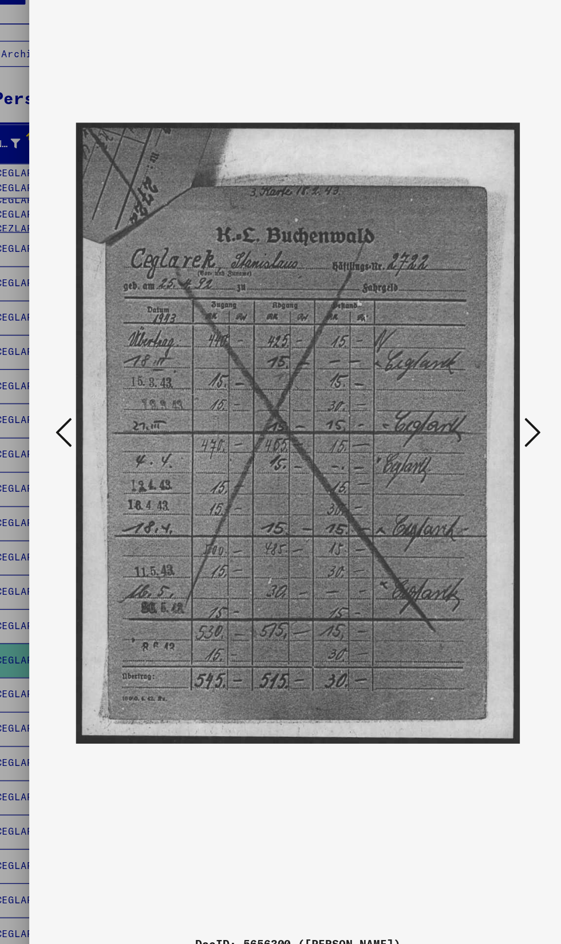
click at [477, 456] on icon at bounding box center [476, 442] width 14 height 27
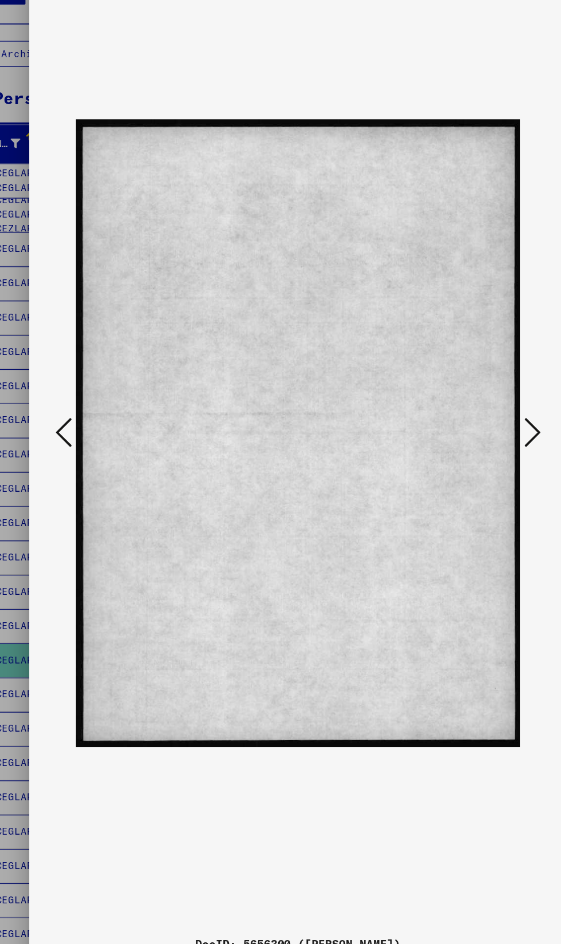
click at [472, 456] on icon at bounding box center [476, 442] width 14 height 27
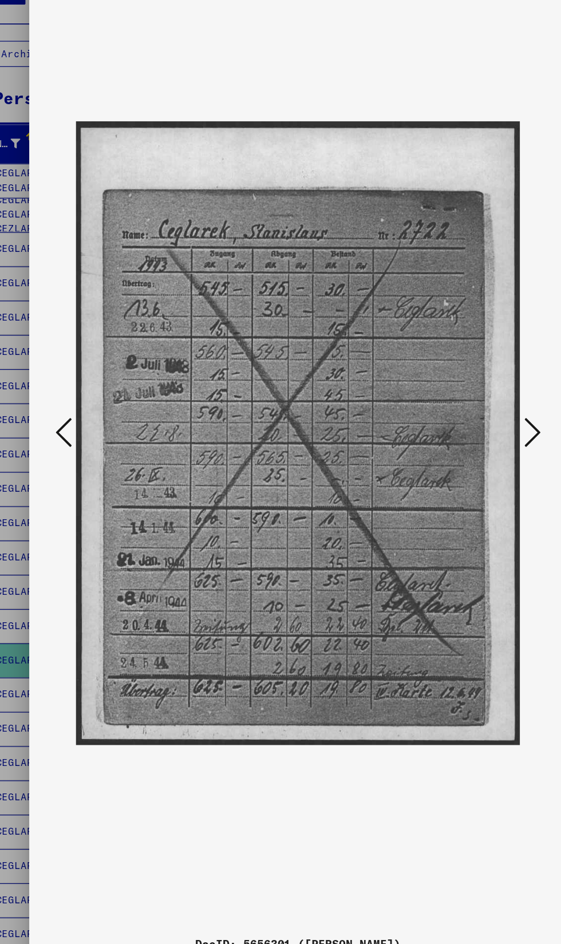
click at [478, 456] on icon at bounding box center [476, 442] width 14 height 27
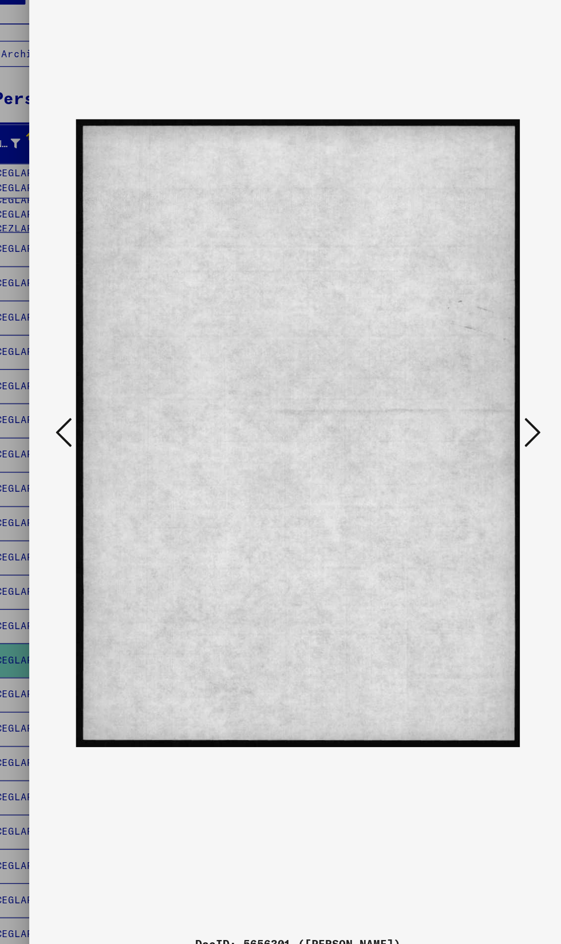
click at [472, 456] on icon at bounding box center [476, 442] width 14 height 27
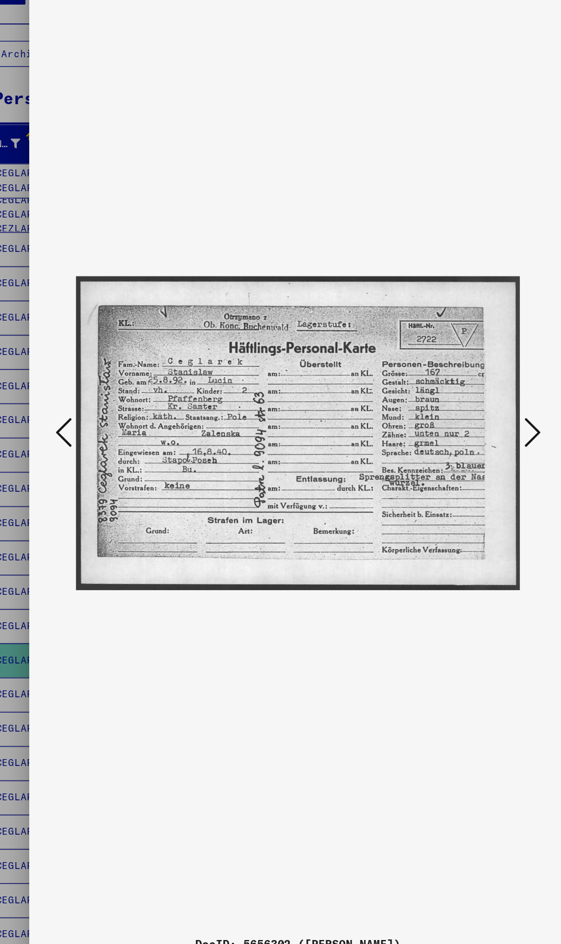
click at [477, 456] on icon at bounding box center [476, 442] width 14 height 27
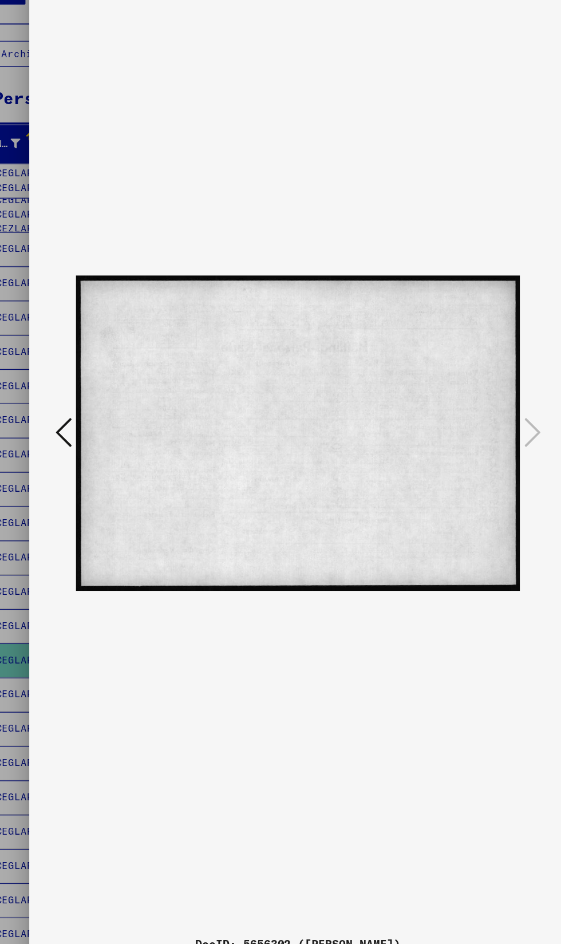
click at [282, 24] on icon at bounding box center [280, 17] width 13 height 14
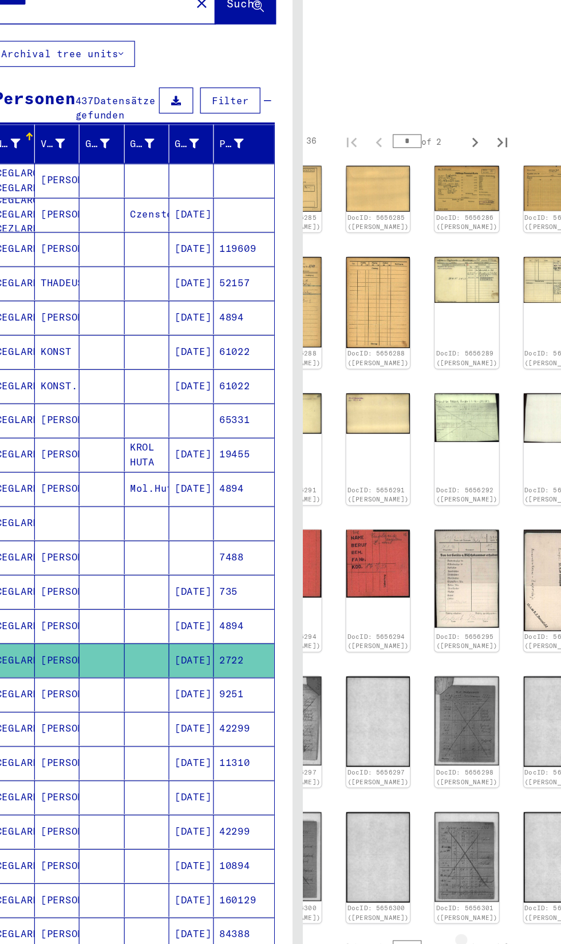
click at [424, 865] on icon "Next page" at bounding box center [428, 873] width 16 height 16
type input "*"
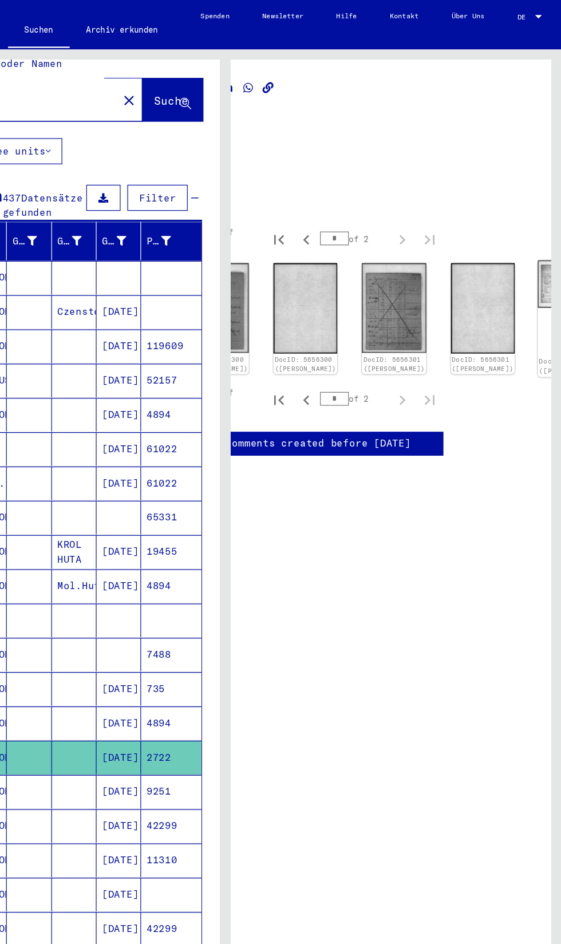
click at [541, 242] on img at bounding box center [569, 236] width 56 height 39
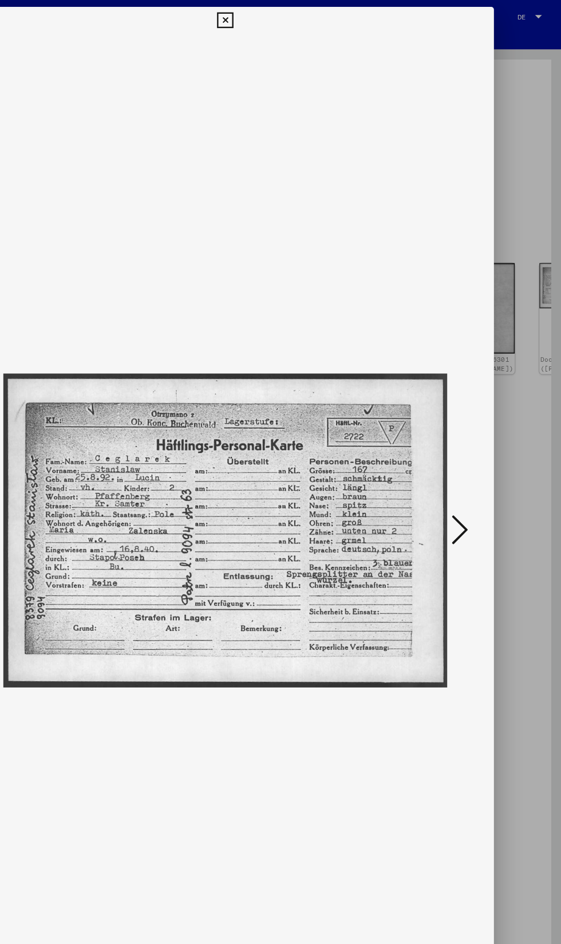
click at [474, 448] on icon at bounding box center [476, 442] width 14 height 27
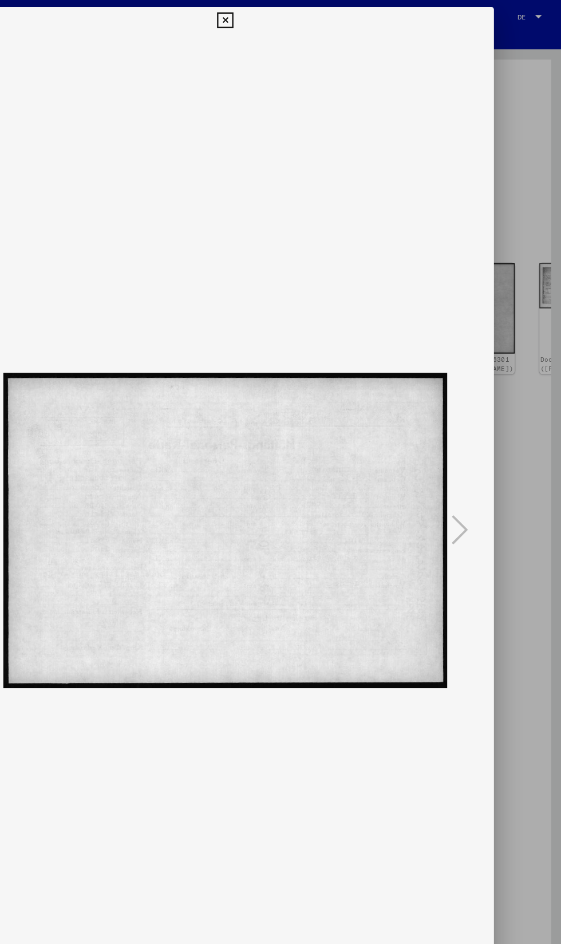
click at [270, 11] on button at bounding box center [280, 17] width 20 height 23
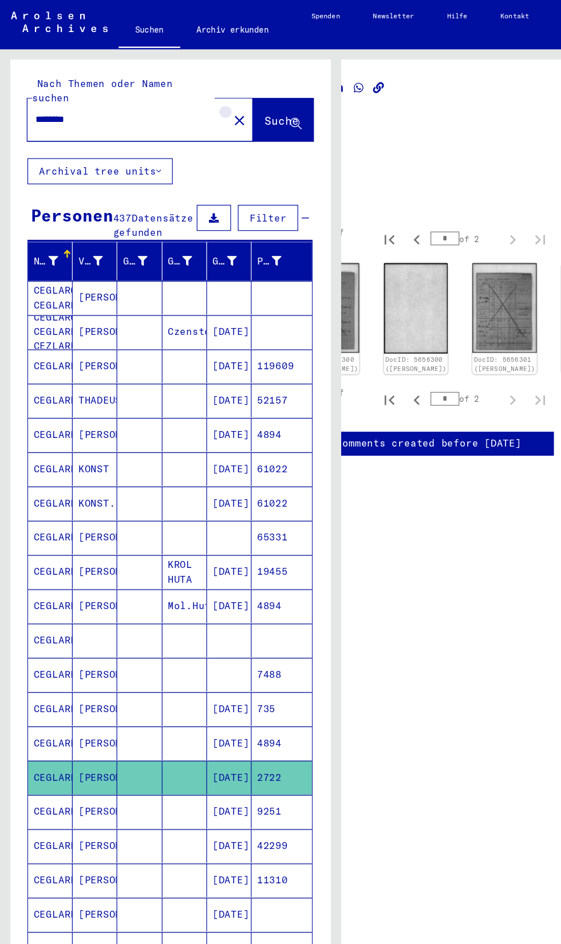
click at [193, 94] on mat-icon "close" at bounding box center [200, 101] width 14 height 14
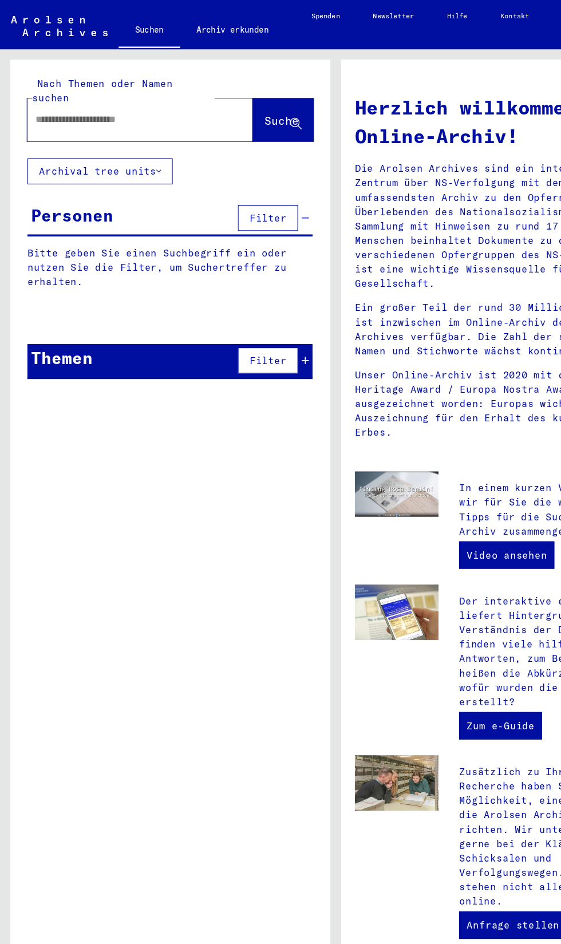
click at [125, 94] on input "text" at bounding box center [103, 100] width 147 height 12
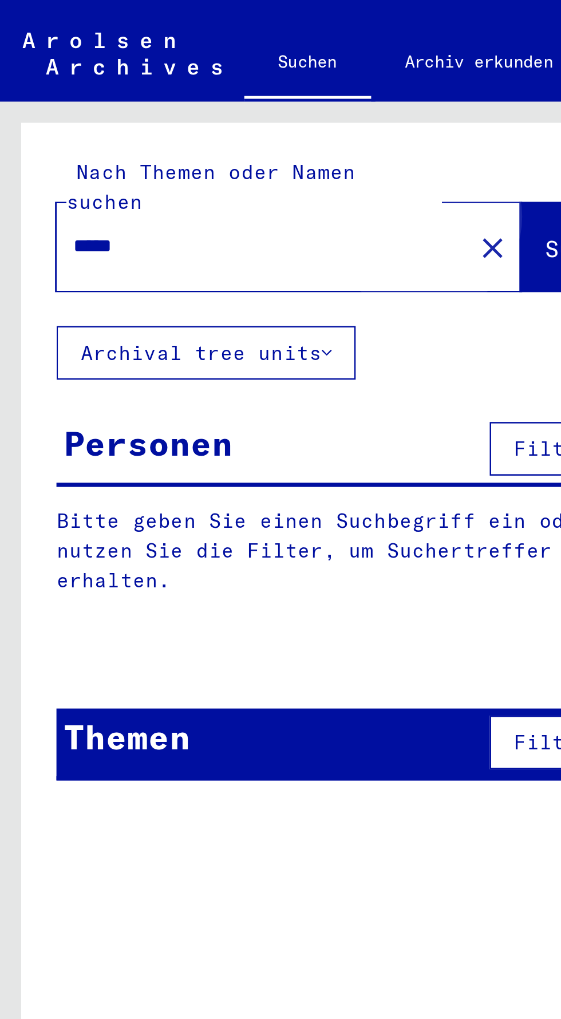
type input "*****"
click at [221, 95] on span "Suche" at bounding box center [235, 100] width 29 height 11
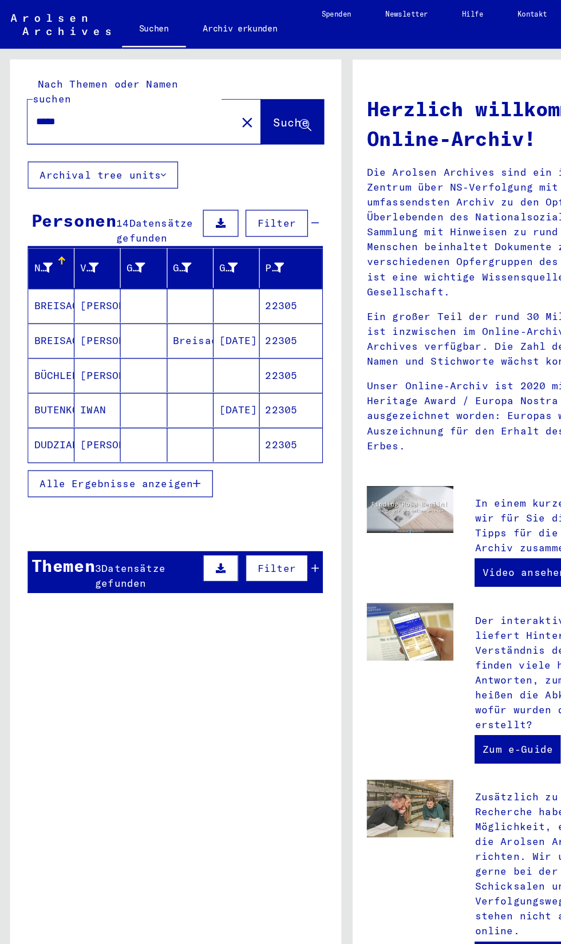
click at [144, 387] on span "Alle Ergebnisse anzeigen" at bounding box center [95, 392] width 124 height 10
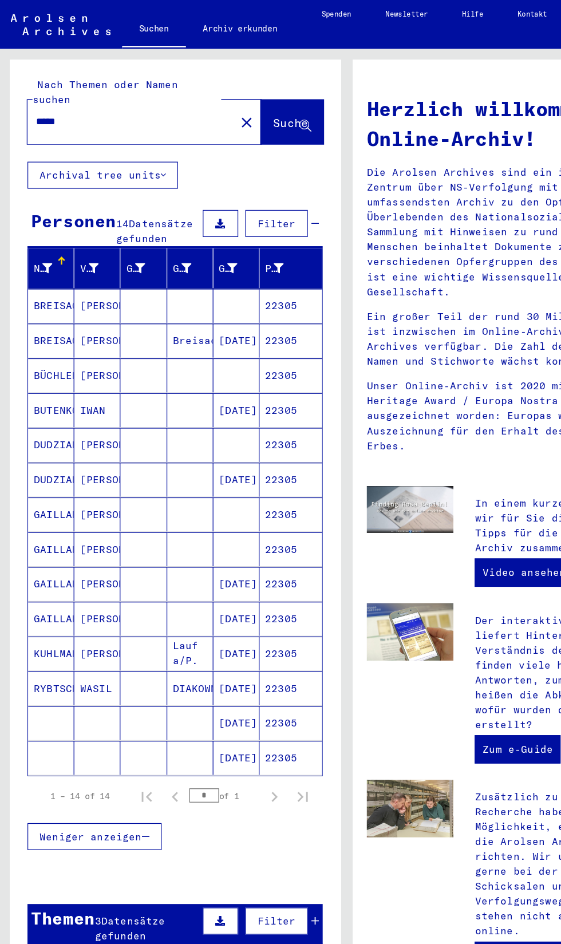
click at [240, 571] on mat-cell "22305" at bounding box center [235, 584] width 50 height 27
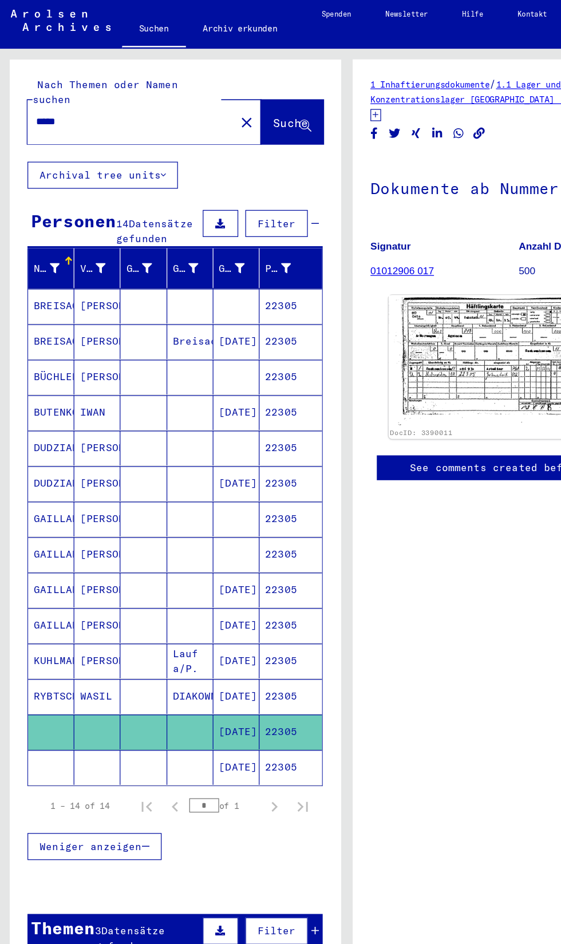
click at [409, 303] on img at bounding box center [390, 293] width 152 height 106
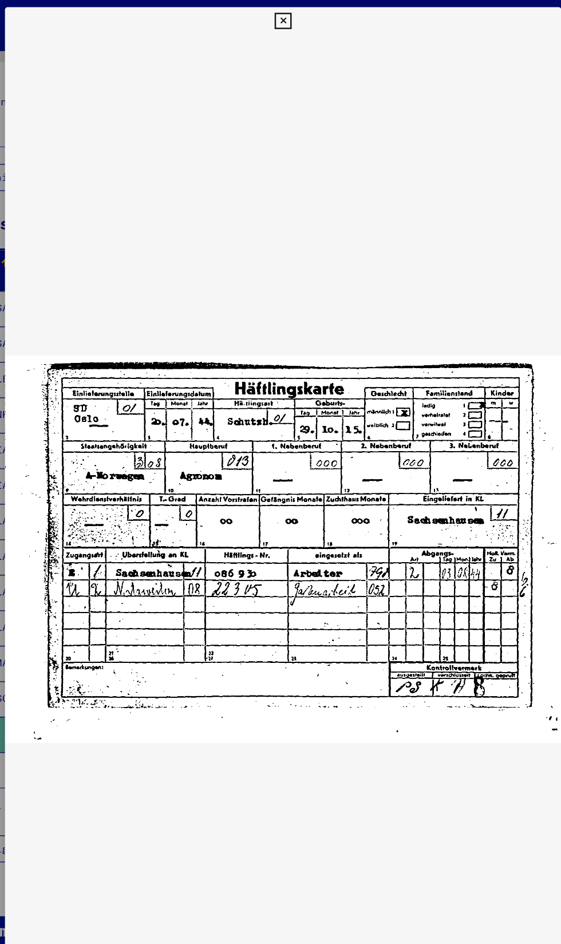
click at [259, 14] on div "DocID: 3390011 DeepLink: https://collections.arolsen-archives.org/de/document/3…" at bounding box center [280, 470] width 449 height 928
click at [275, 20] on icon at bounding box center [280, 17] width 13 height 14
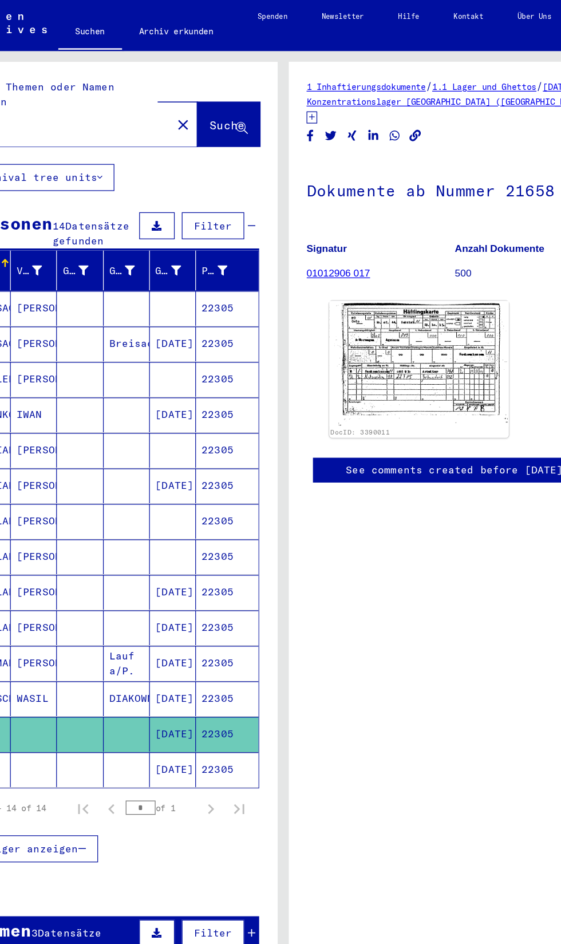
click at [232, 612] on mat-cell "22305" at bounding box center [235, 621] width 50 height 28
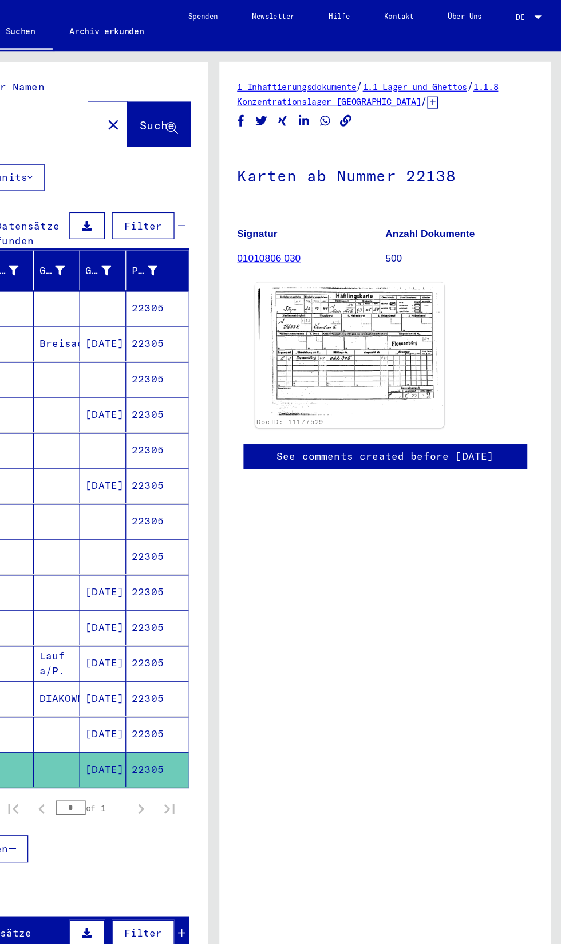
click at [363, 285] on img at bounding box center [390, 281] width 152 height 107
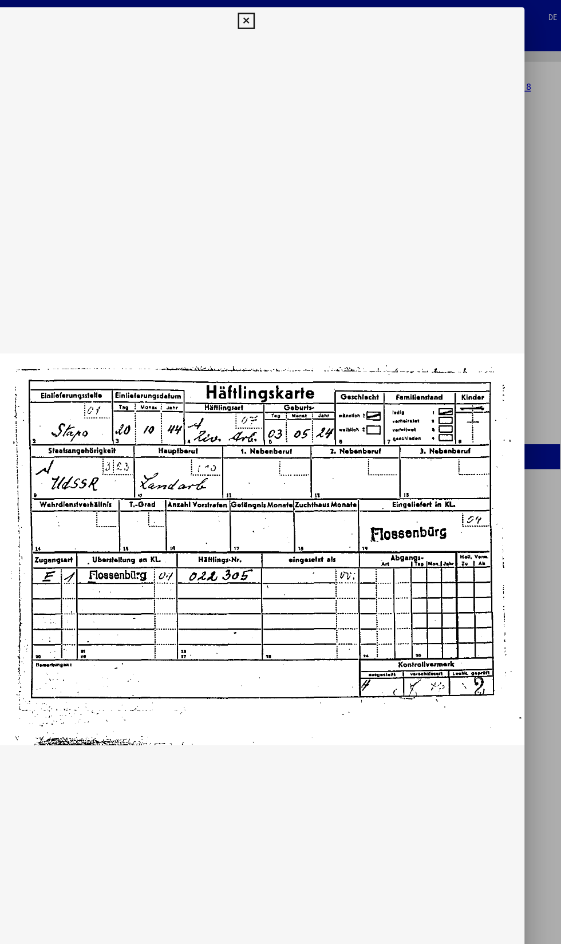
click at [270, 13] on div "DocID: 11177529 DeepLink: https://collections.arolsen-archives.org/de/document/…" at bounding box center [280, 470] width 449 height 928
click at [269, 17] on div "DocID: 11177529 DeepLink: https://collections.arolsen-archives.org/de/document/…" at bounding box center [280, 470] width 449 height 928
click at [272, 14] on button at bounding box center [280, 17] width 20 height 23
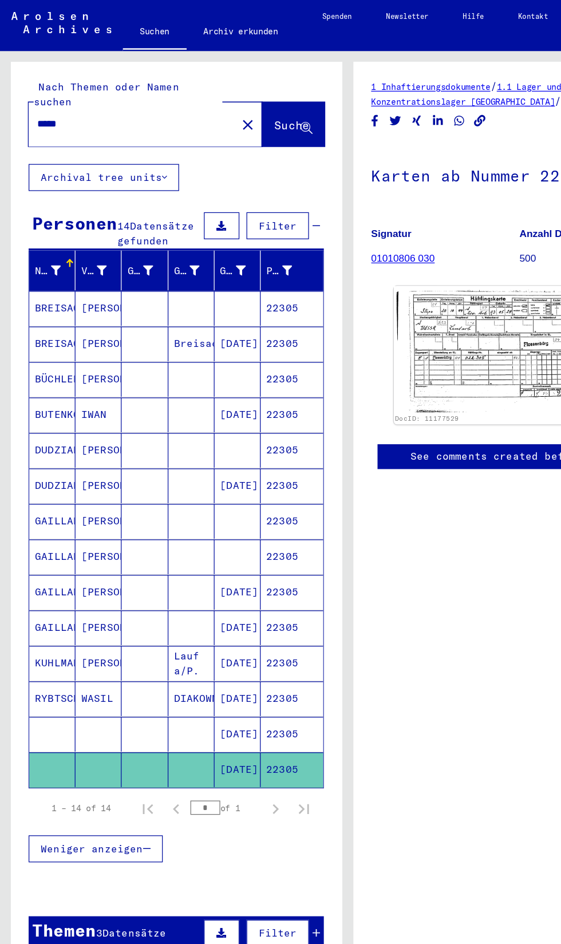
click at [42, 524] on mat-cell "KUHLMANN" at bounding box center [41, 535] width 37 height 28
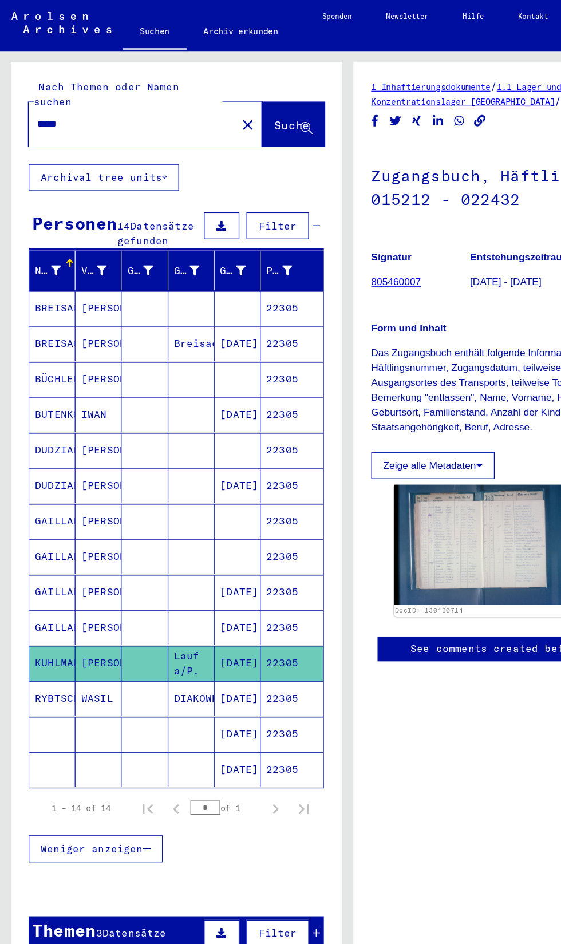
click at [51, 236] on mat-cell "BREISACHER" at bounding box center [41, 249] width 37 height 28
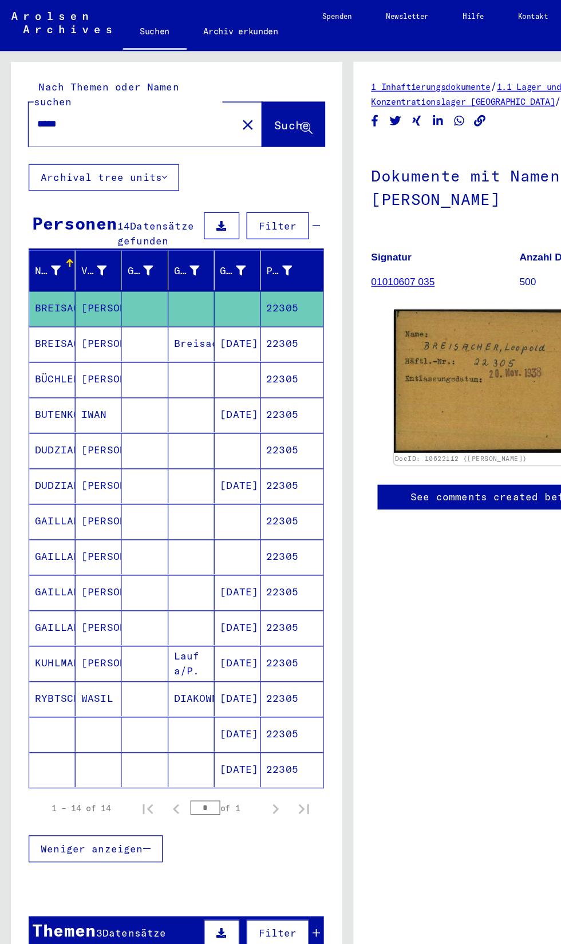
click at [46, 292] on mat-cell "BÜCHLER" at bounding box center [41, 306] width 37 height 28
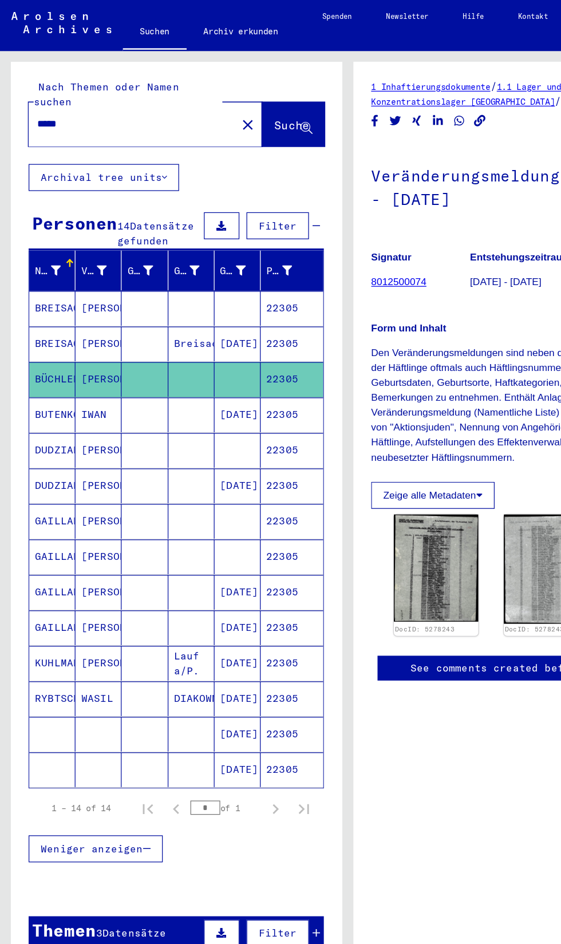
click at [49, 322] on mat-cell "BUTENKO" at bounding box center [41, 335] width 37 height 28
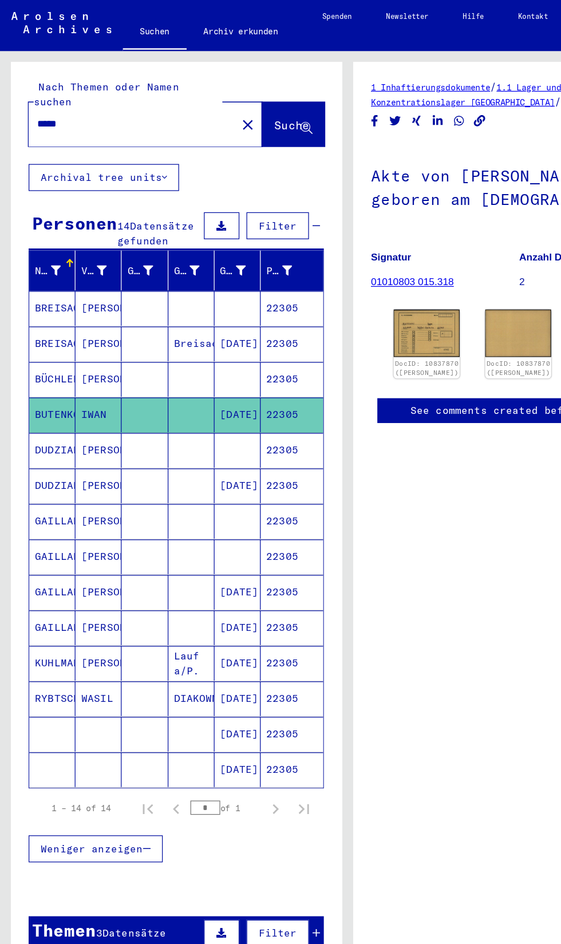
click at [56, 383] on mat-cell "DUDZIAK" at bounding box center [41, 392] width 37 height 28
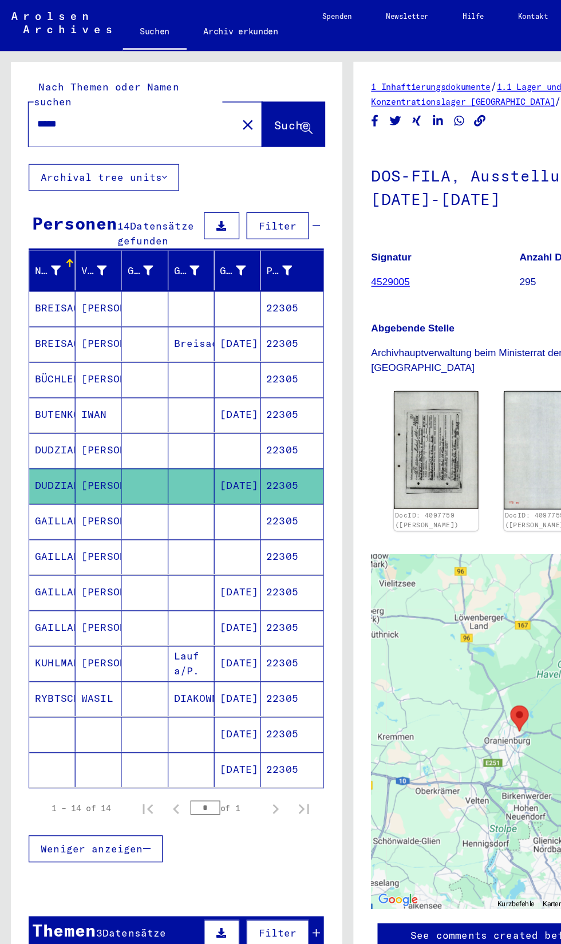
click at [57, 94] on input "*****" at bounding box center [107, 100] width 154 height 12
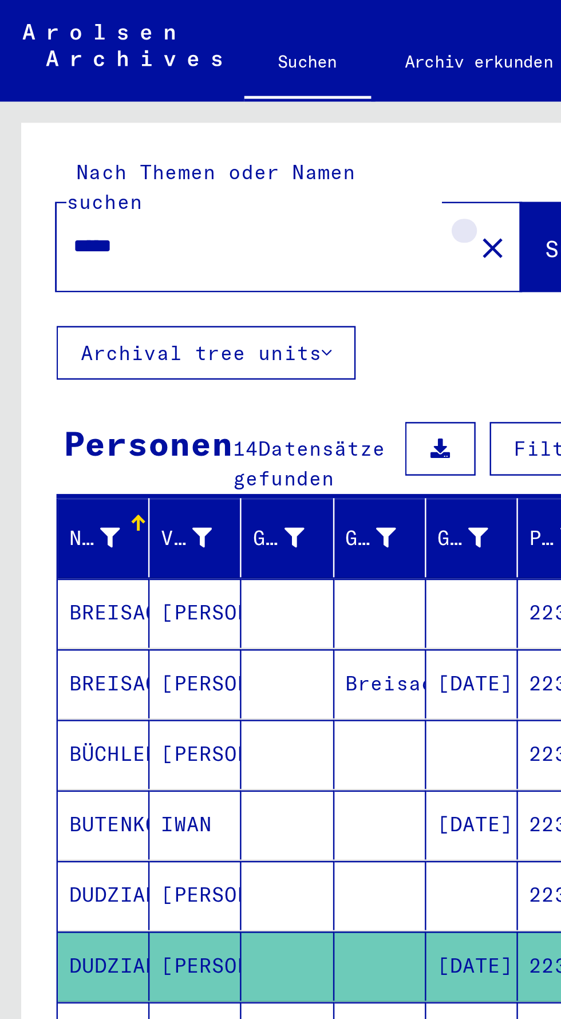
click at [193, 94] on mat-icon "close" at bounding box center [200, 101] width 14 height 14
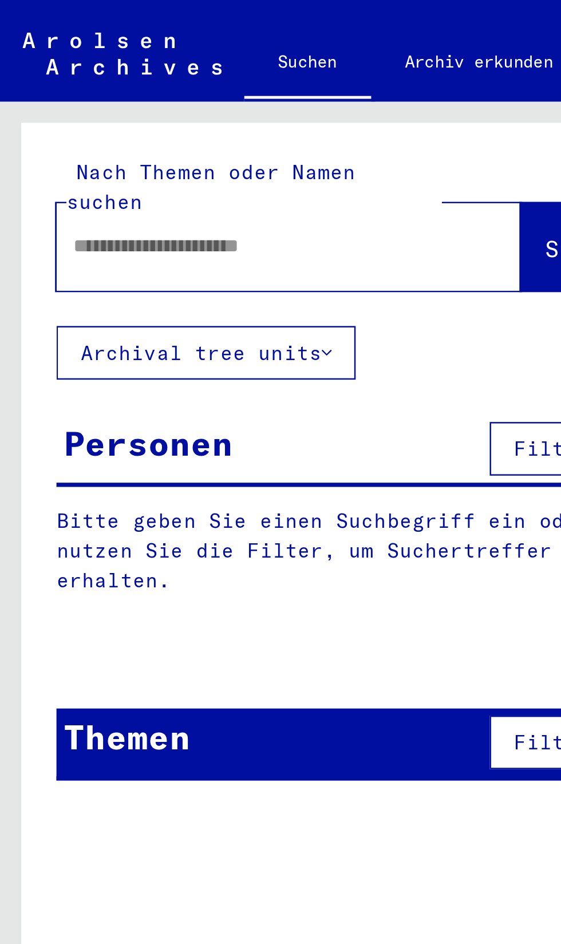
click at [44, 94] on input "text" at bounding box center [103, 100] width 147 height 12
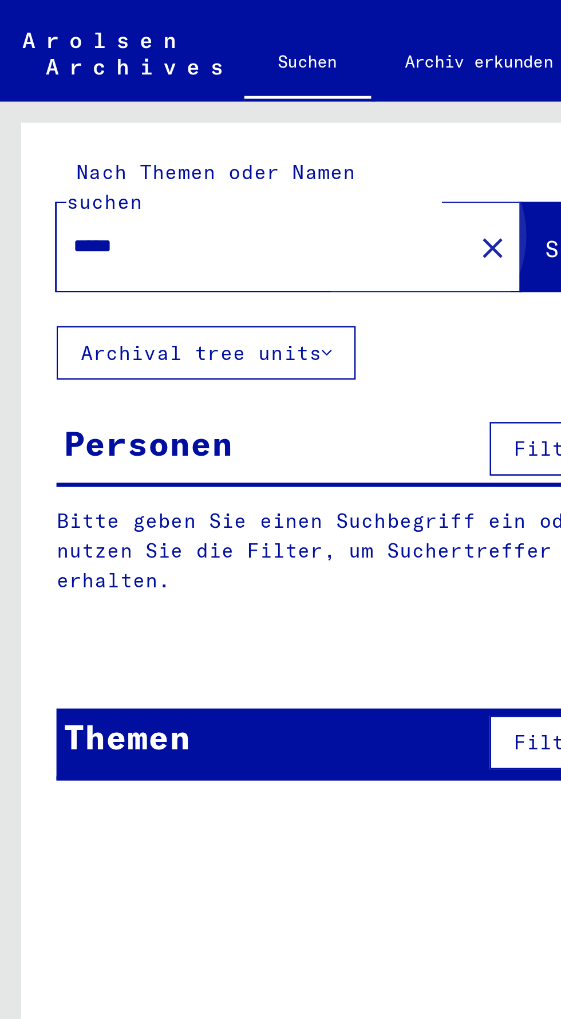
type input "*****"
click at [211, 97] on button "Suche" at bounding box center [236, 99] width 50 height 35
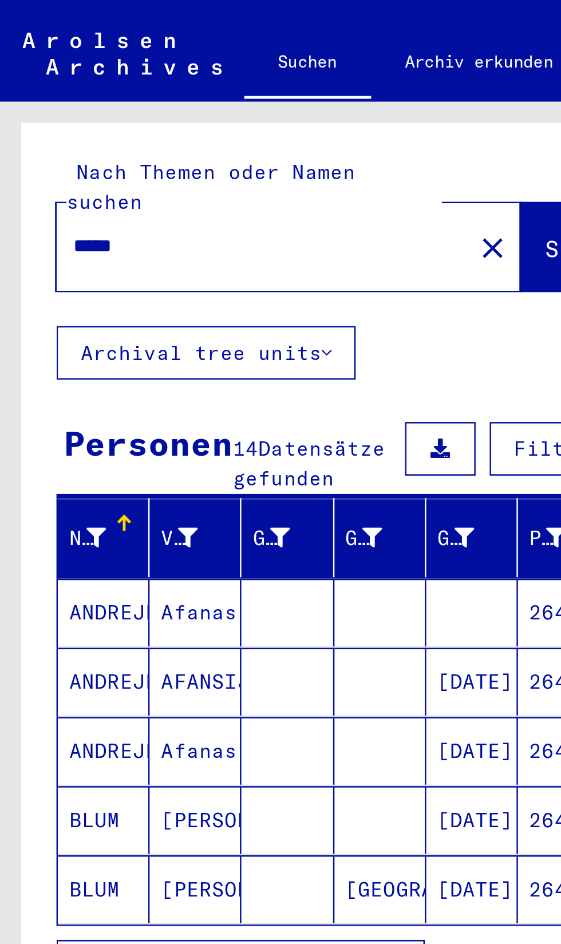
scroll to position [94, 0]
click at [129, 387] on span "Alle Ergebnisse anzeigen" at bounding box center [95, 392] width 124 height 10
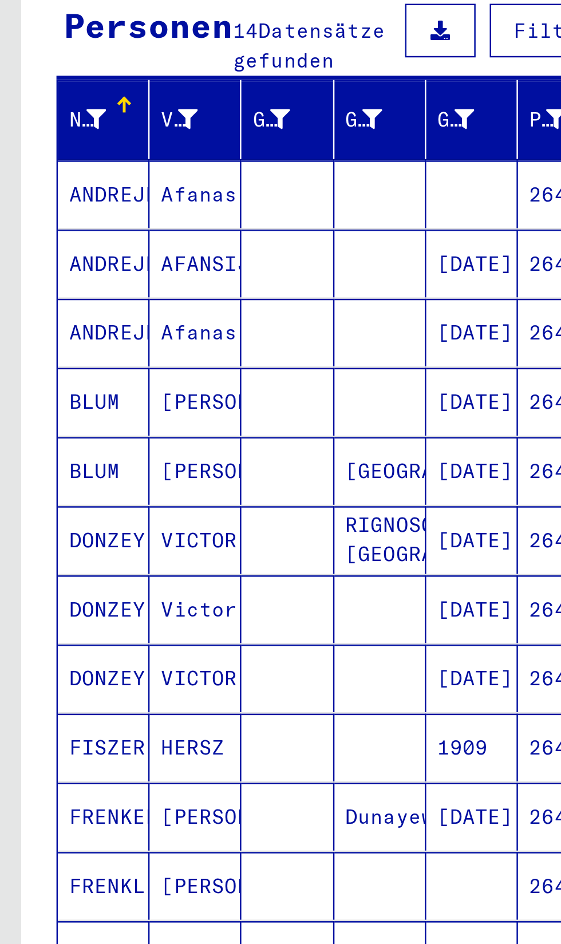
scroll to position [126, 1]
click at [127, 599] on mat-cell at bounding box center [116, 612] width 37 height 27
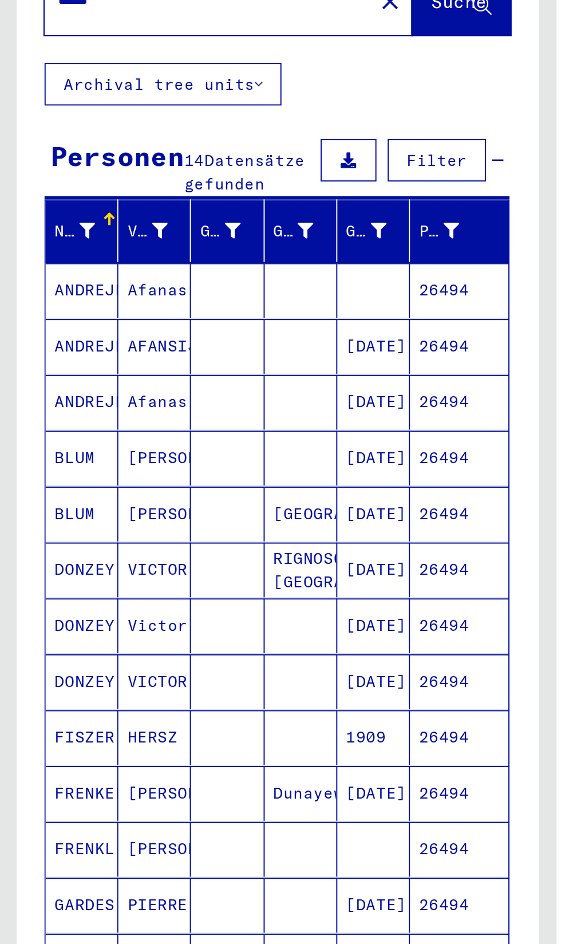
scroll to position [125, 1]
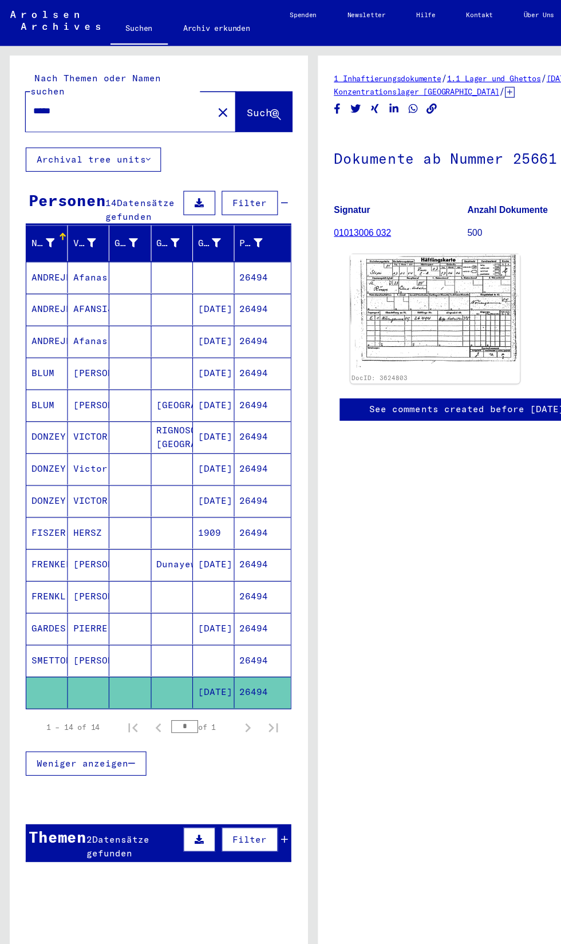
click at [408, 228] on img at bounding box center [390, 281] width 152 height 106
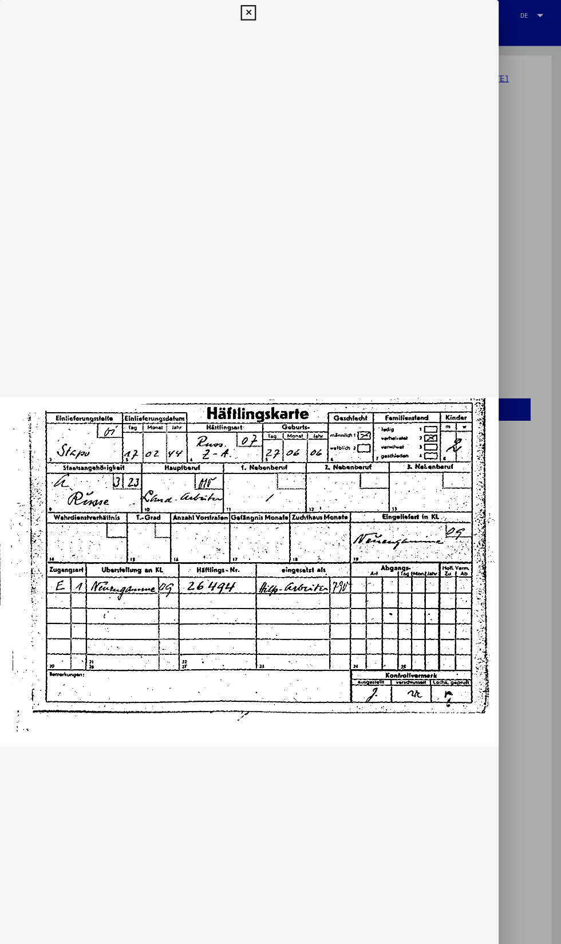
scroll to position [0, 0]
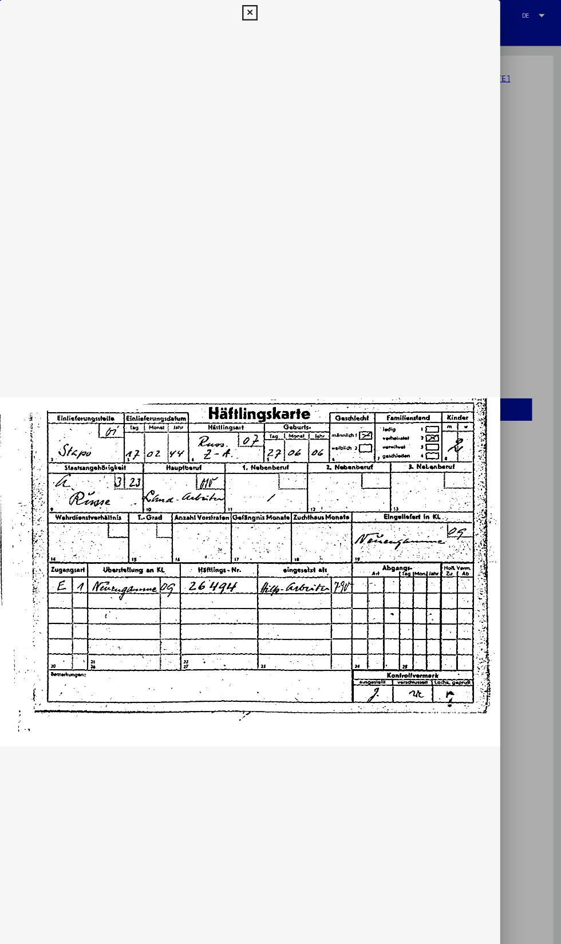
click at [286, 18] on icon at bounding box center [280, 12] width 13 height 14
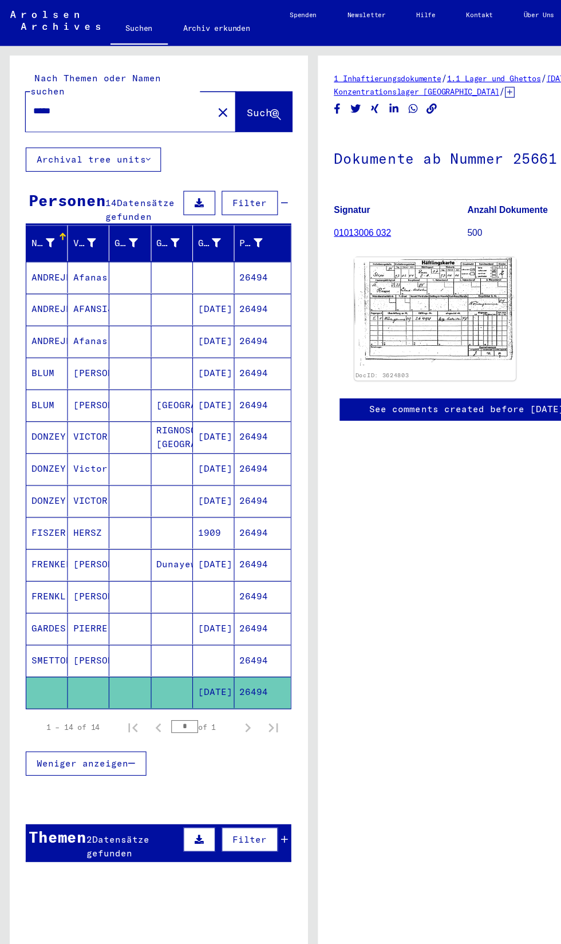
click at [248, 742] on button "Filter" at bounding box center [224, 753] width 50 height 22
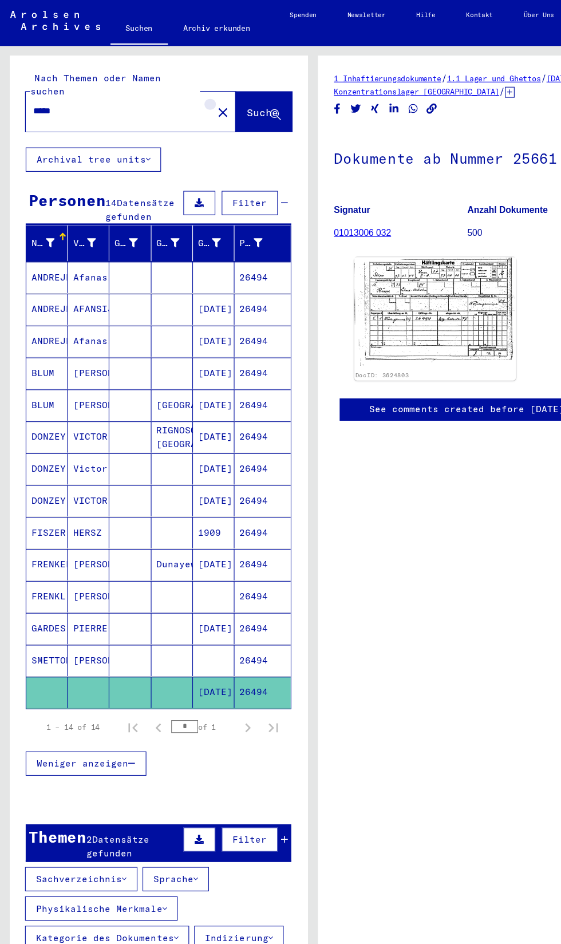
click at [193, 94] on mat-icon "close" at bounding box center [200, 101] width 14 height 14
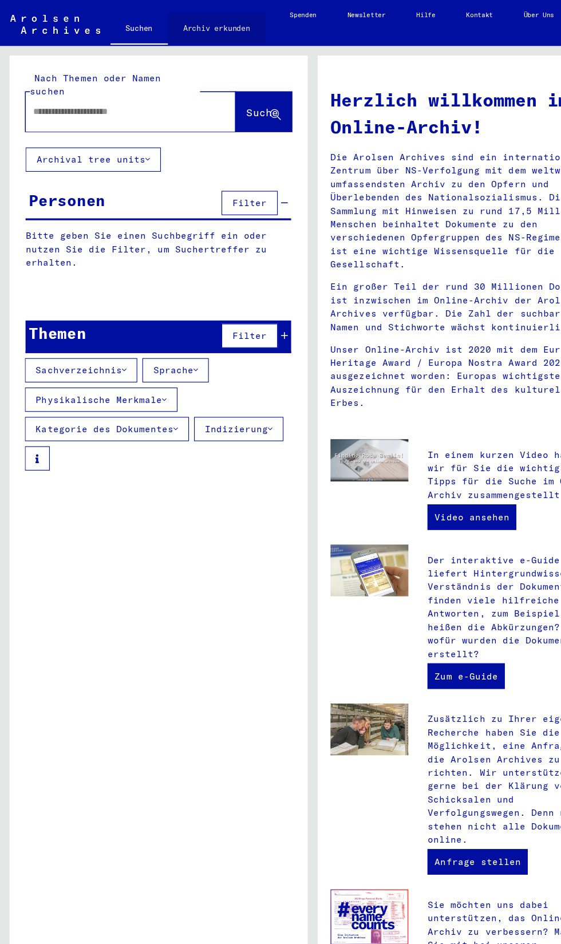
click at [197, 26] on link "Archiv erkunden" at bounding box center [195, 24] width 88 height 27
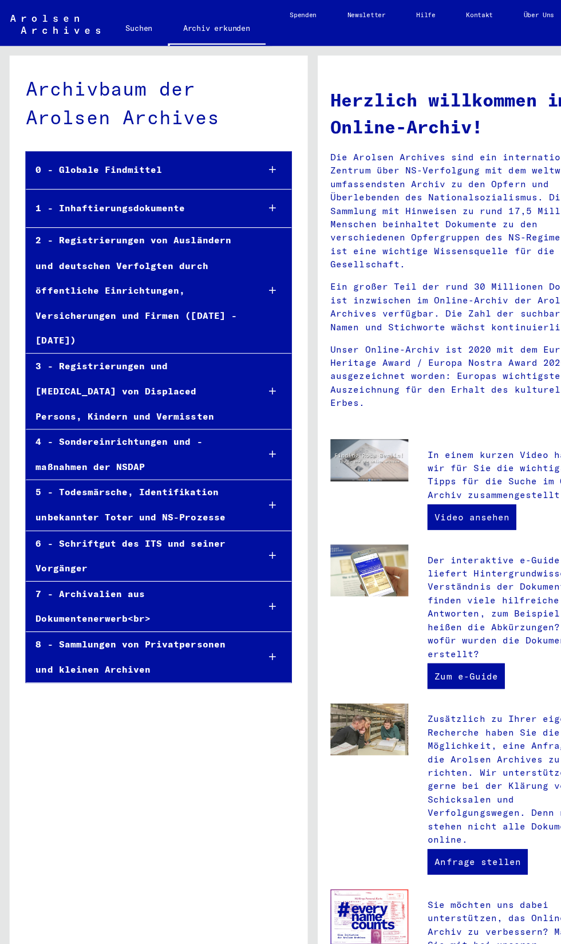
click at [246, 572] on div at bounding box center [245, 589] width 34 height 34
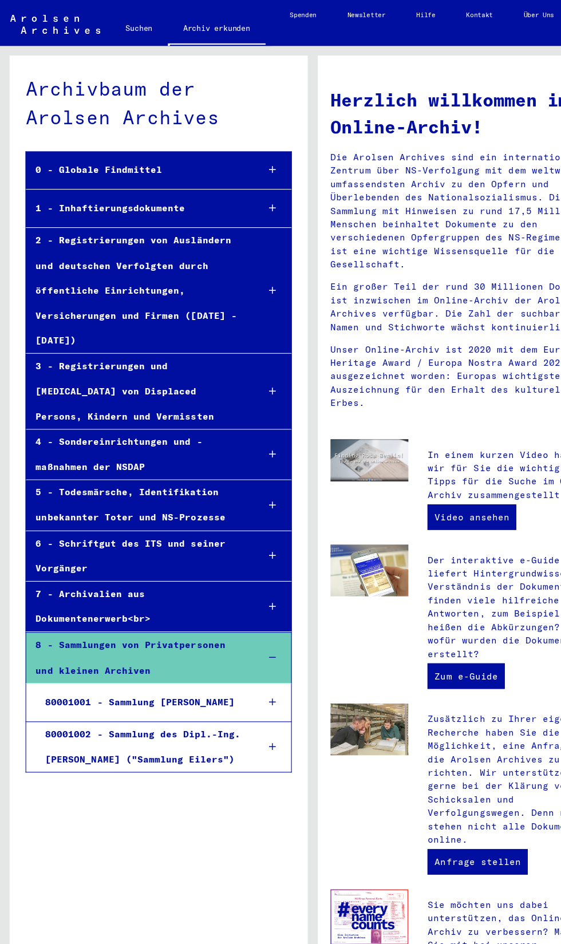
click at [217, 243] on div "2 - Registrierungen von Ausländern und deutschen Verfolgten durch öffentliche E…" at bounding box center [122, 260] width 199 height 112
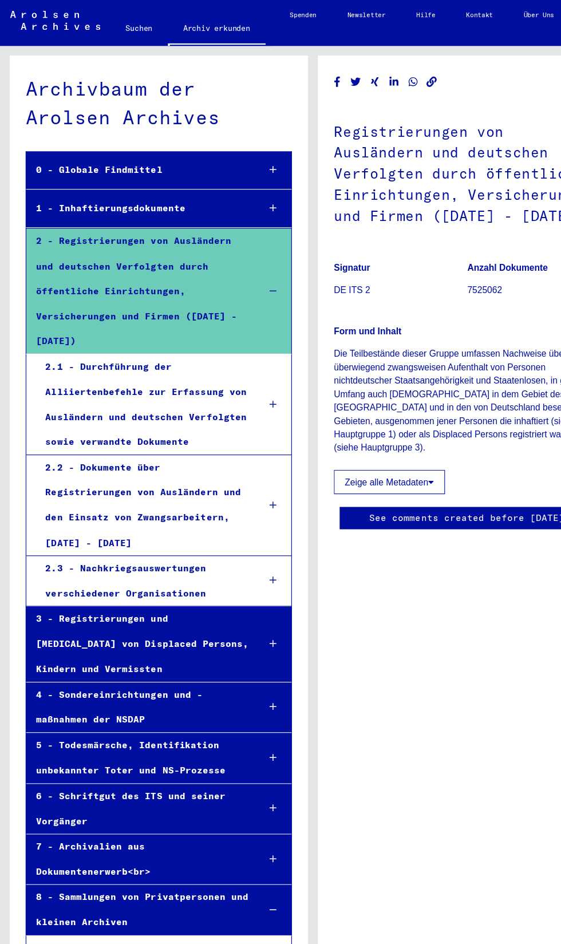
scroll to position [0, 1]
click at [75, 408] on div "2.2 - Dokumente über Registrierungen von Ausländern und den Einsatz von Zwangsa…" at bounding box center [127, 453] width 191 height 90
